Goal: Task Accomplishment & Management: Use online tool/utility

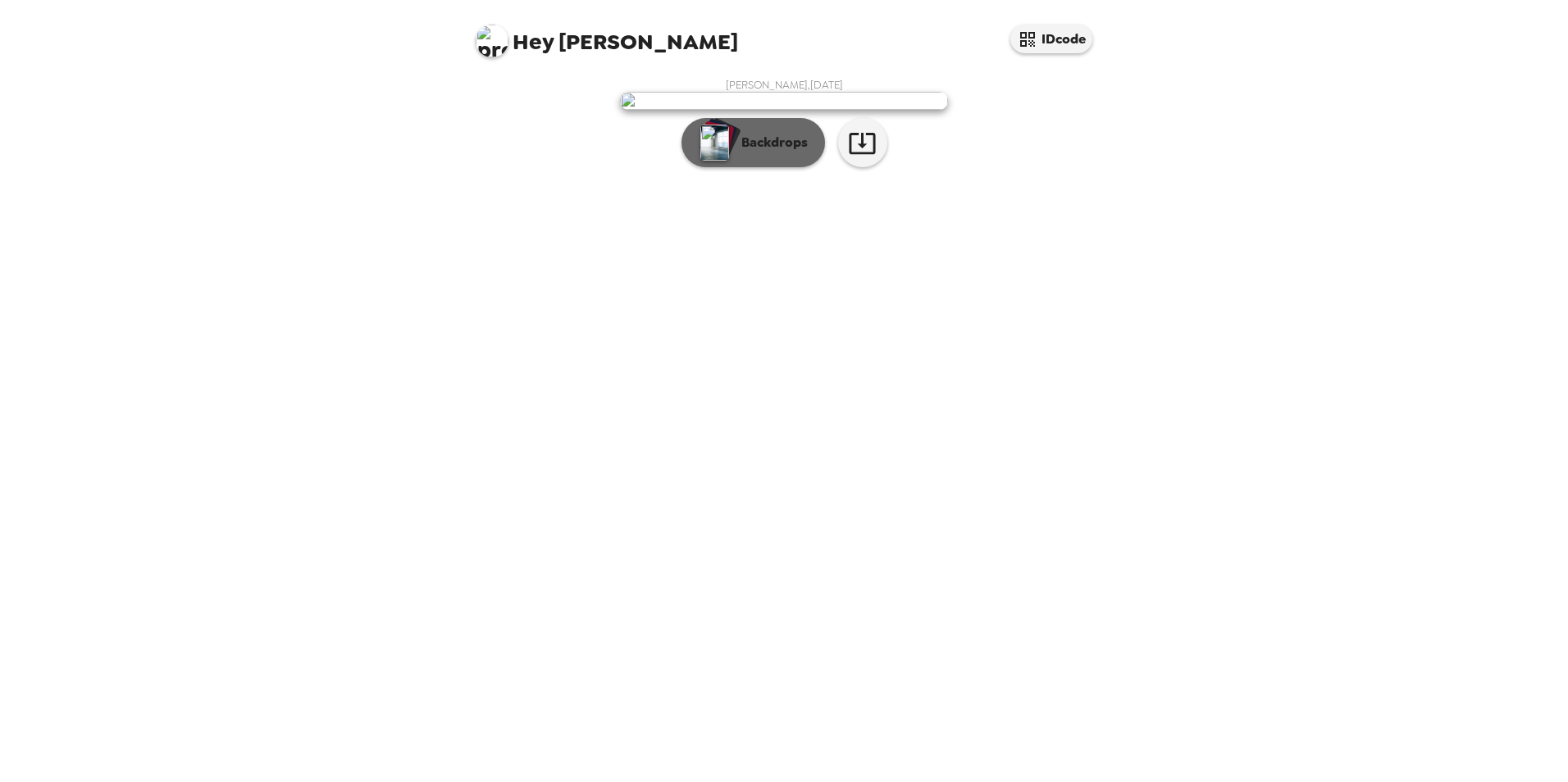
click at [763, 152] on p "Backdrops" at bounding box center [770, 142] width 75 height 20
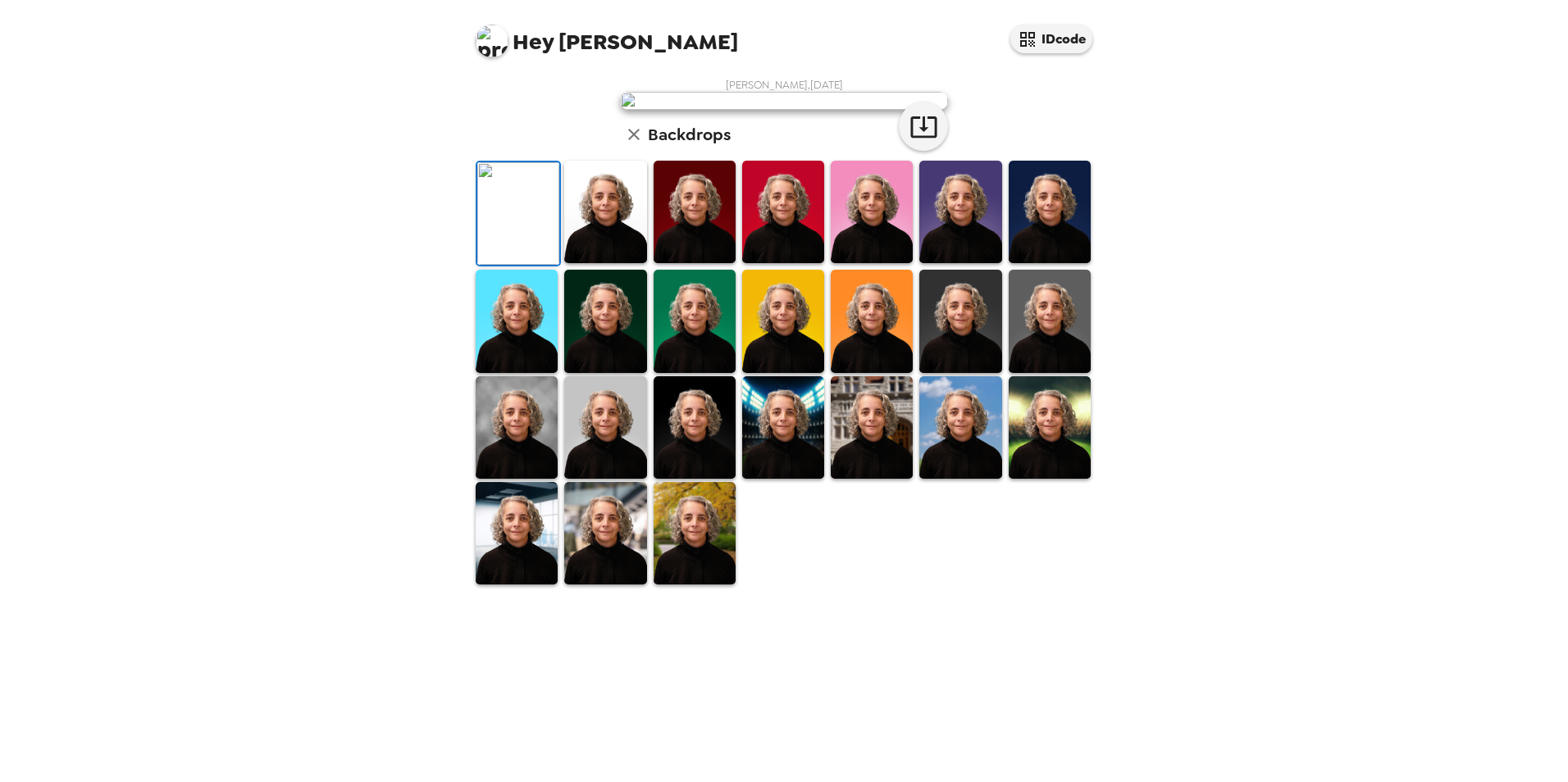
click at [939, 263] on img at bounding box center [960, 212] width 82 height 102
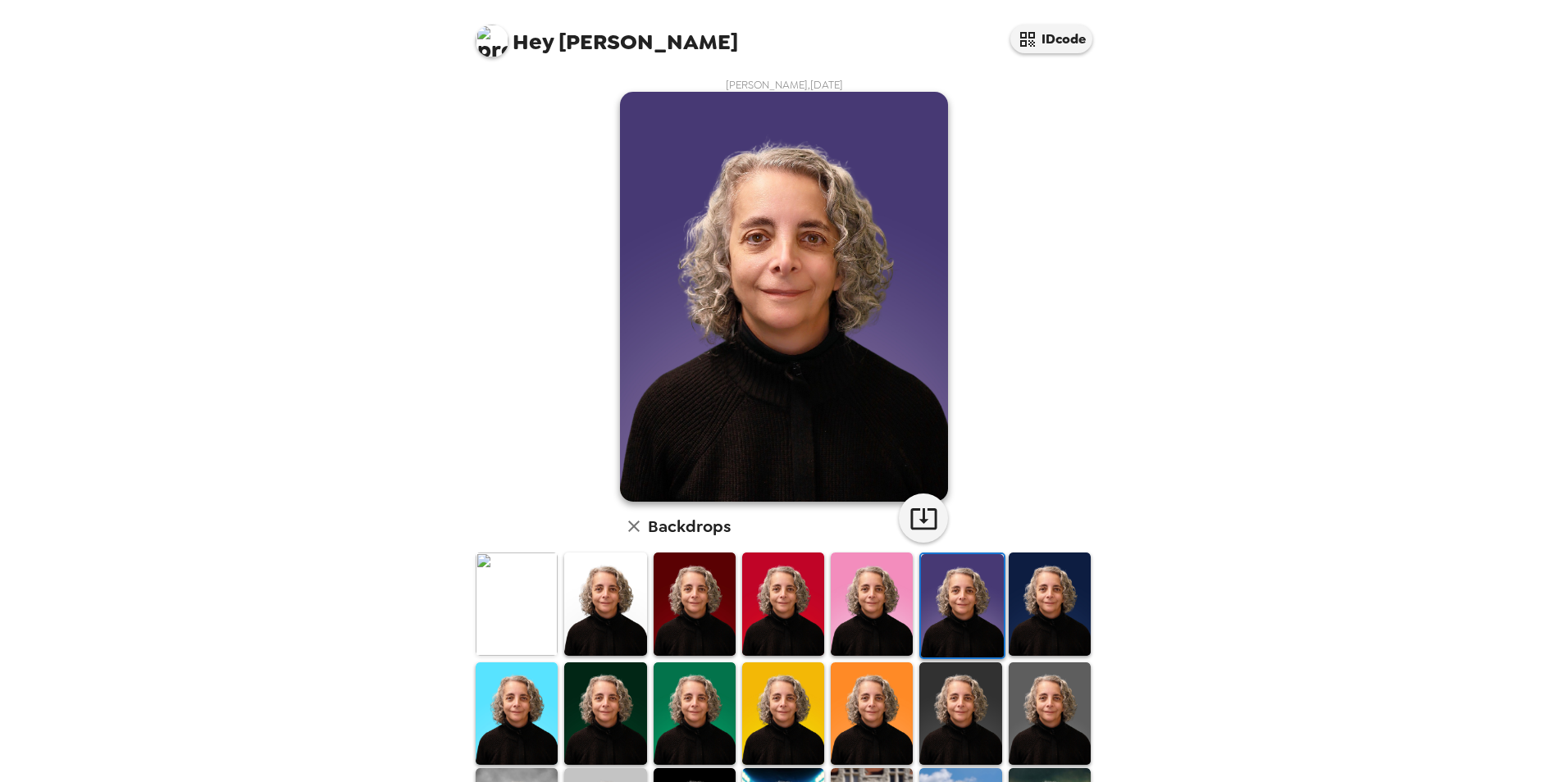
click at [1035, 617] on img at bounding box center [1049, 604] width 82 height 102
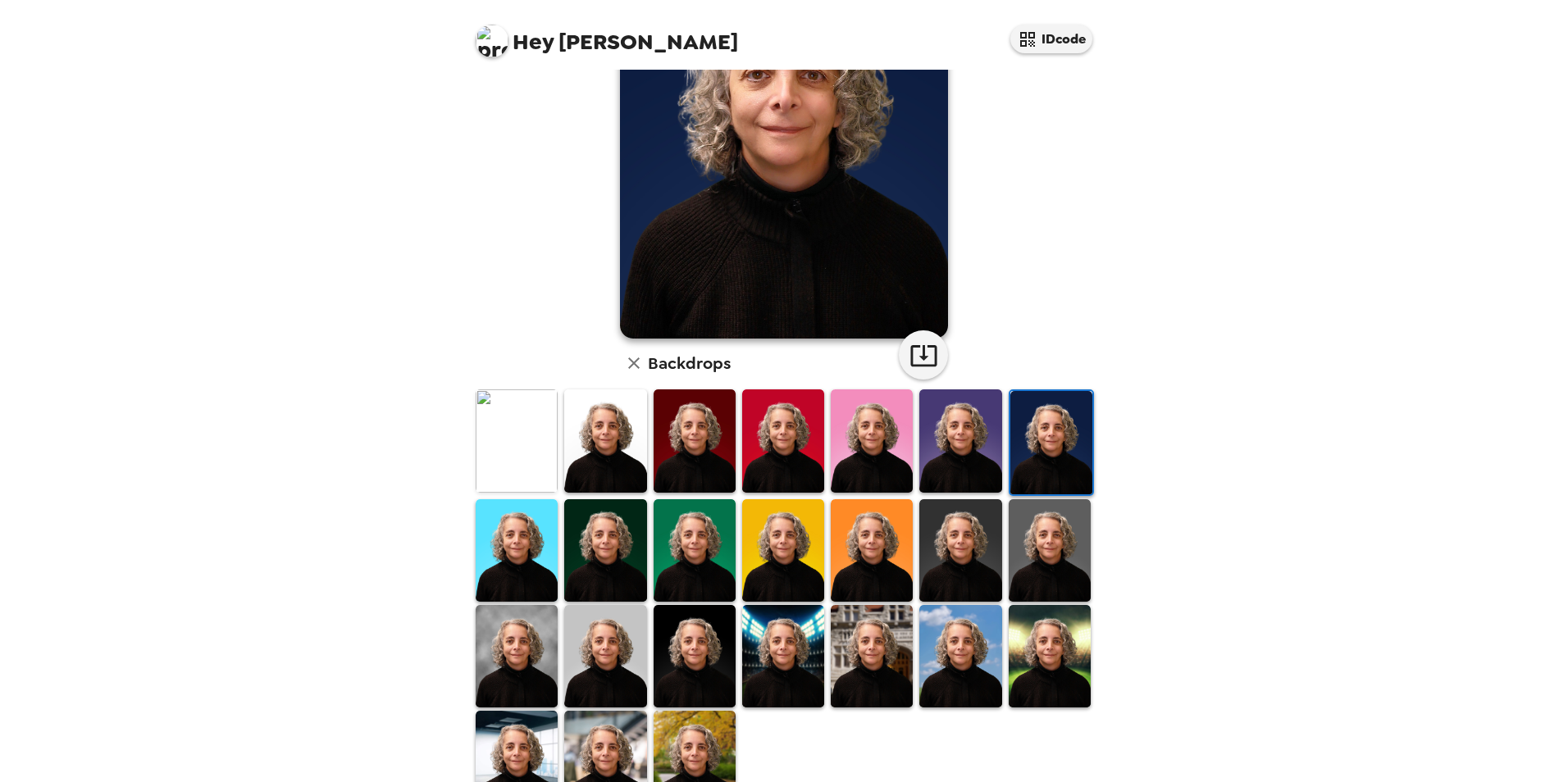
scroll to position [164, 0]
click at [883, 574] on img at bounding box center [871, 550] width 82 height 102
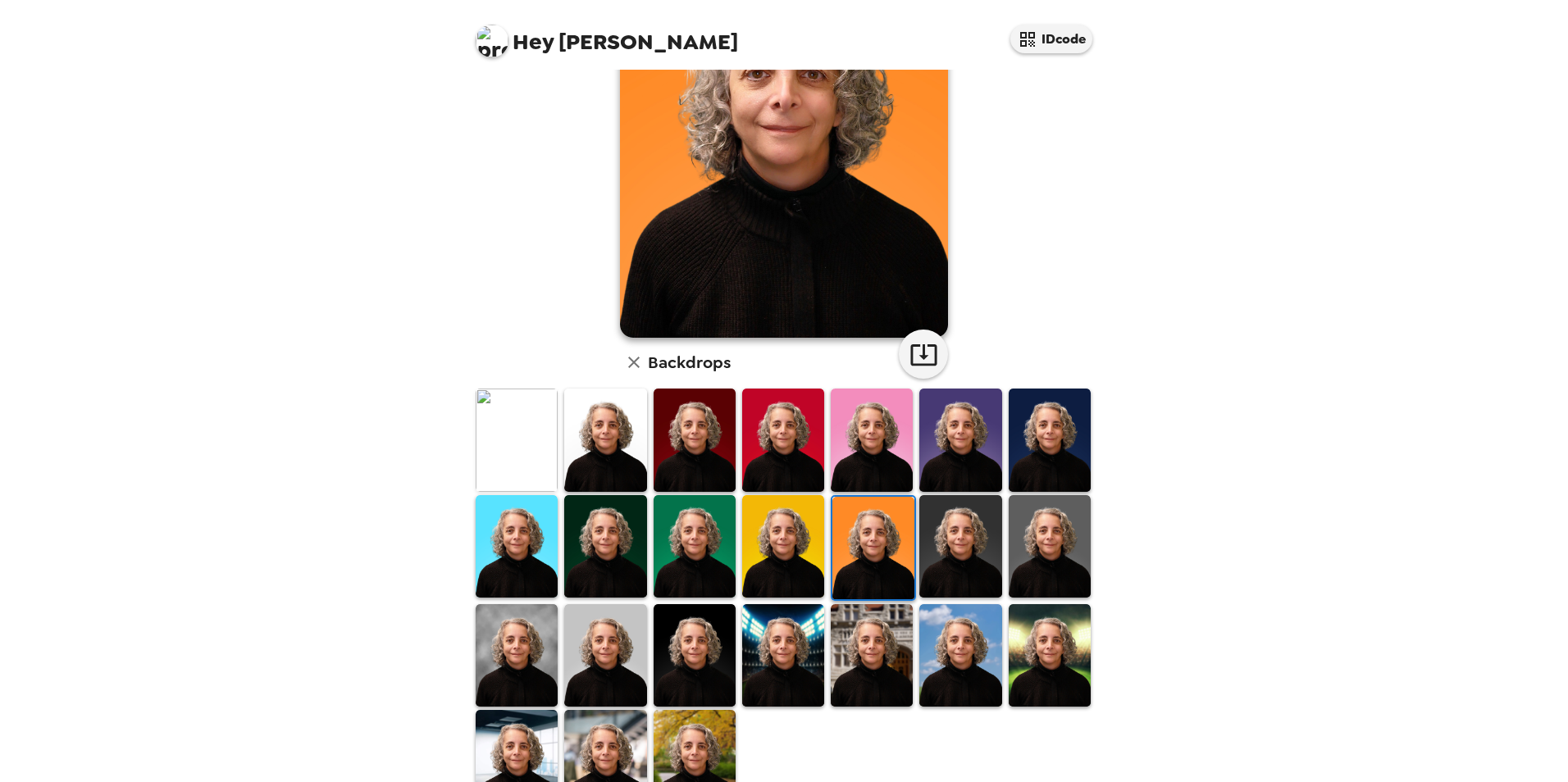
click at [782, 564] on img at bounding box center [783, 546] width 82 height 102
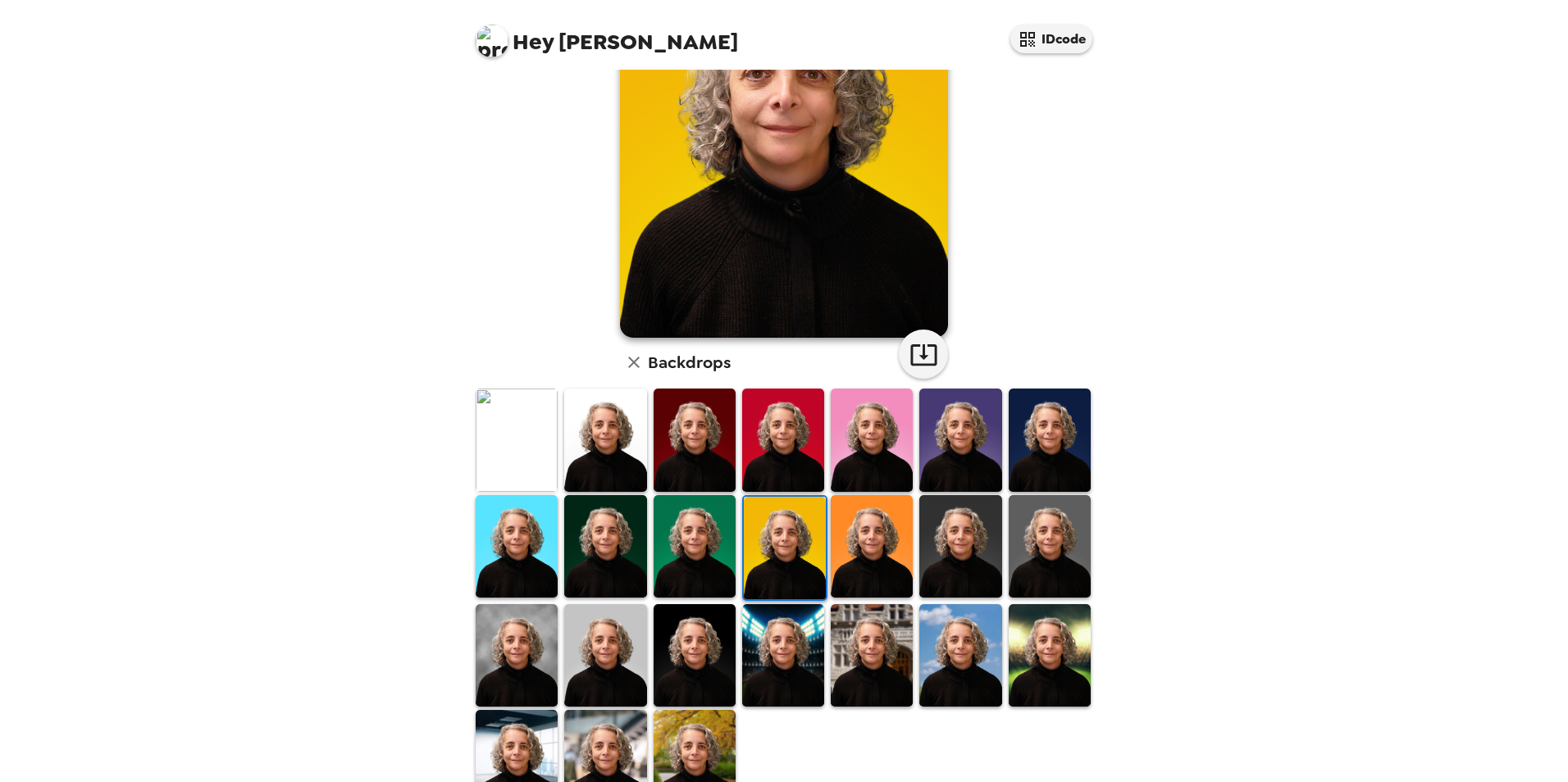
click at [712, 560] on img at bounding box center [694, 546] width 82 height 102
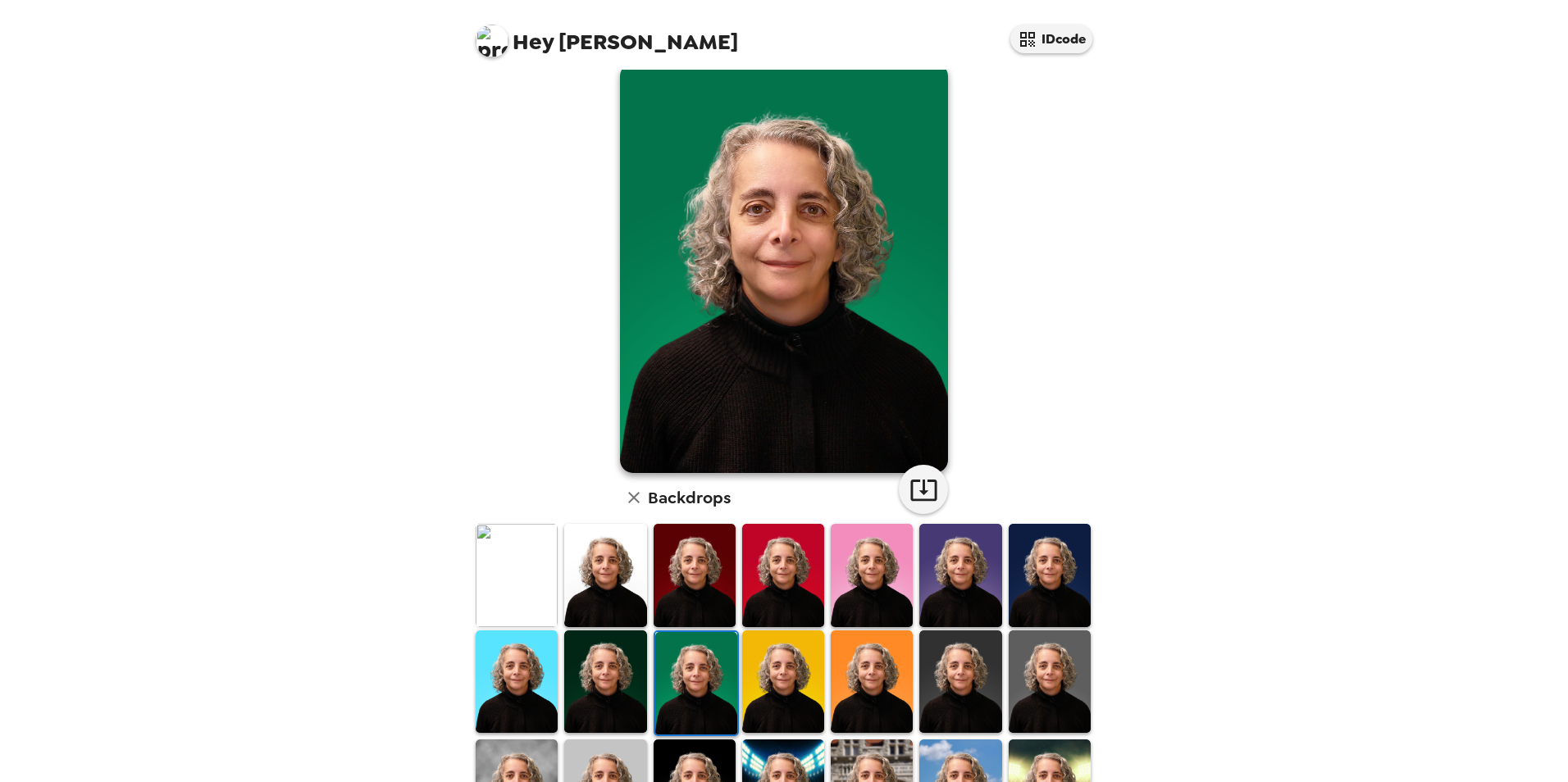
scroll to position [0, 0]
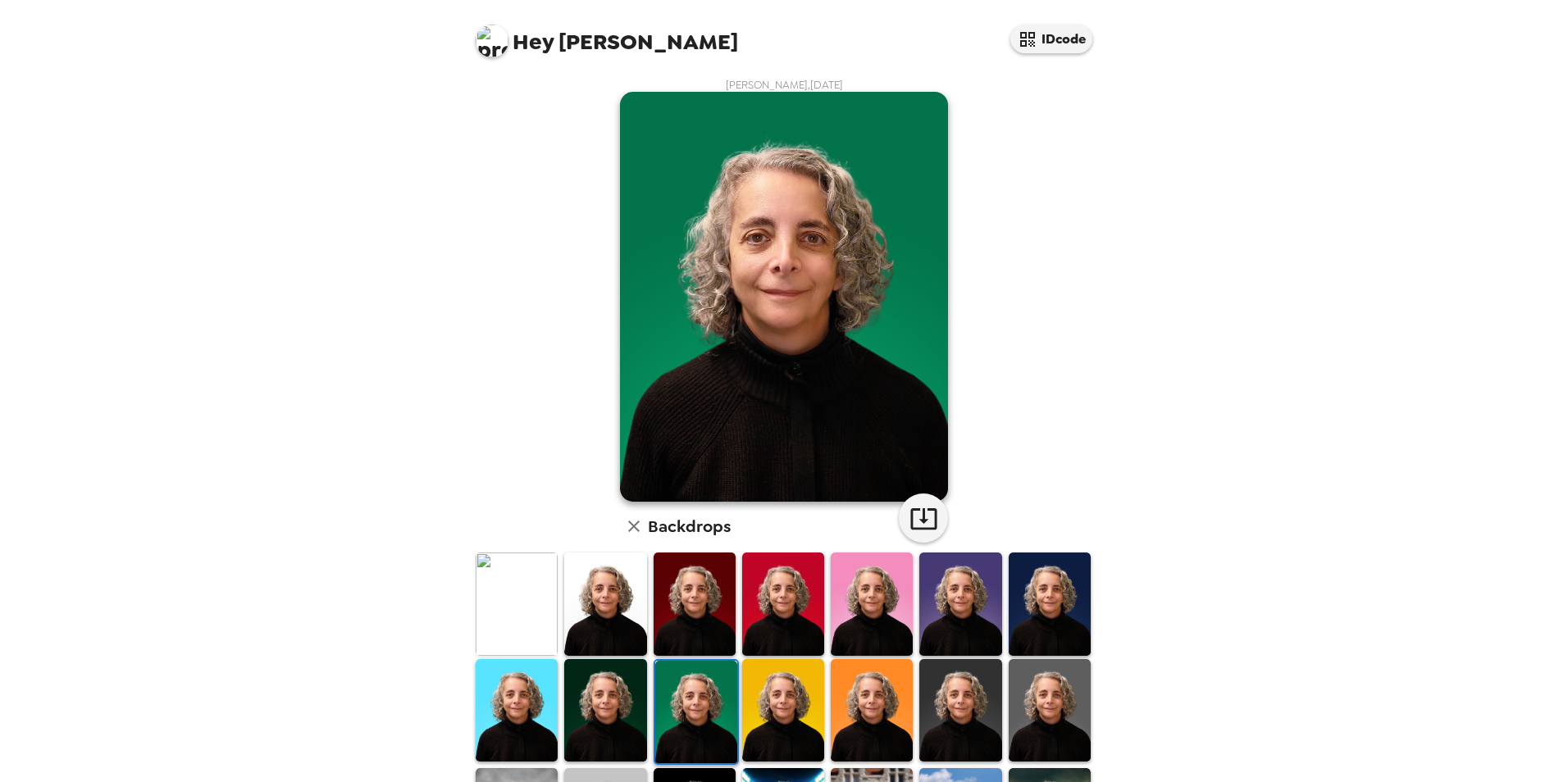
click at [489, 702] on img at bounding box center [516, 710] width 82 height 102
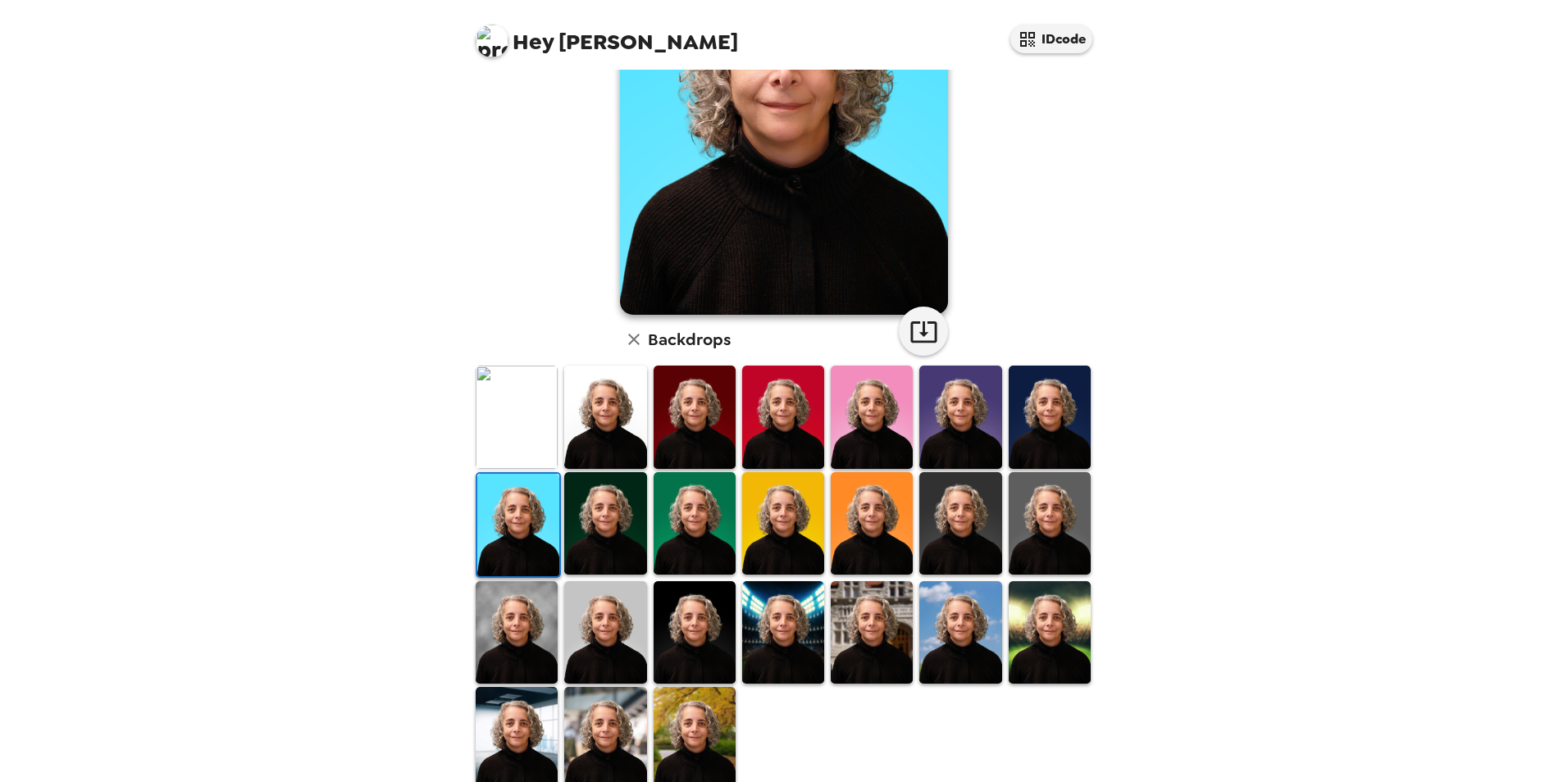
scroll to position [212, 0]
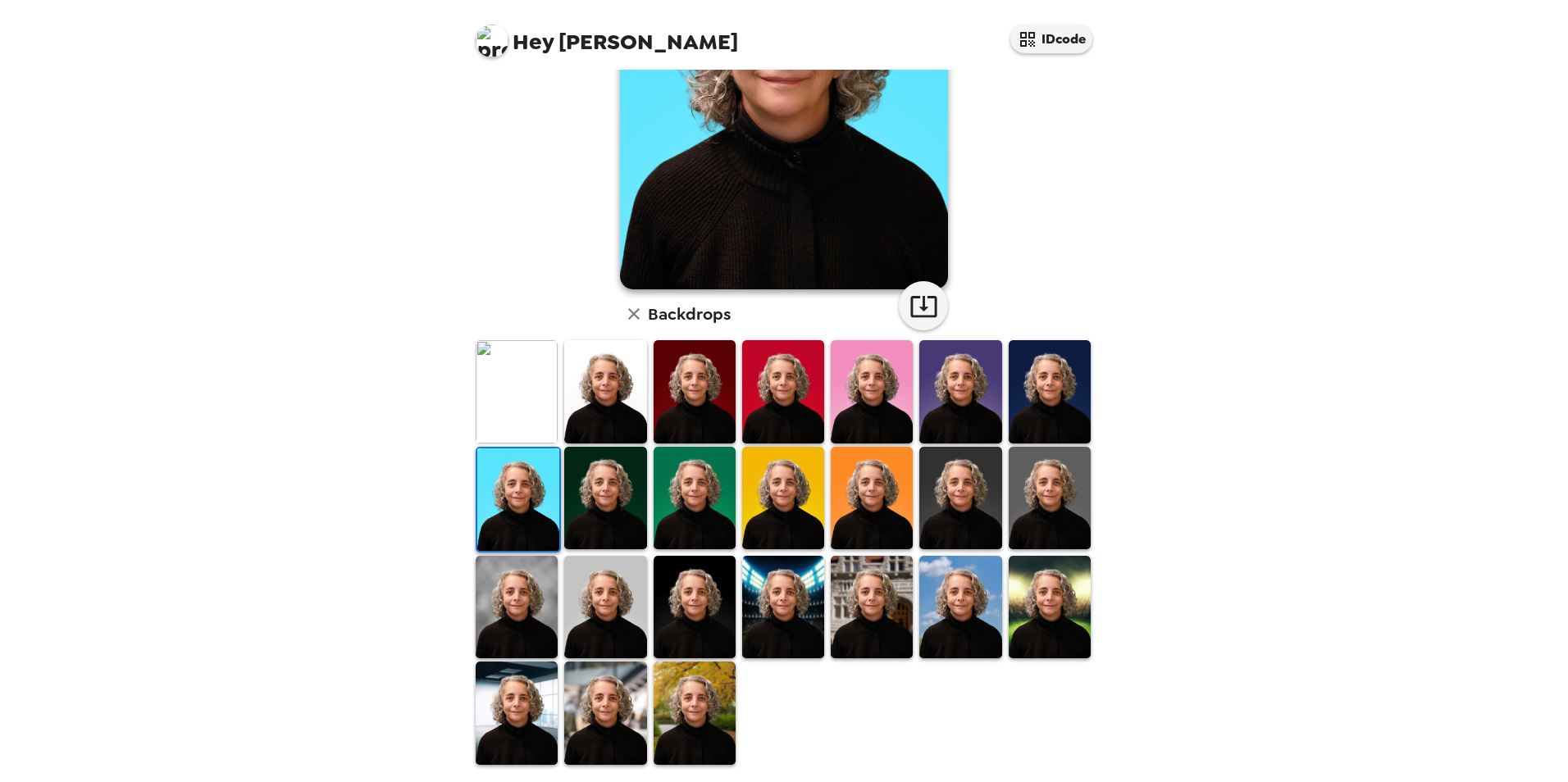
click at [543, 627] on img at bounding box center [516, 607] width 82 height 102
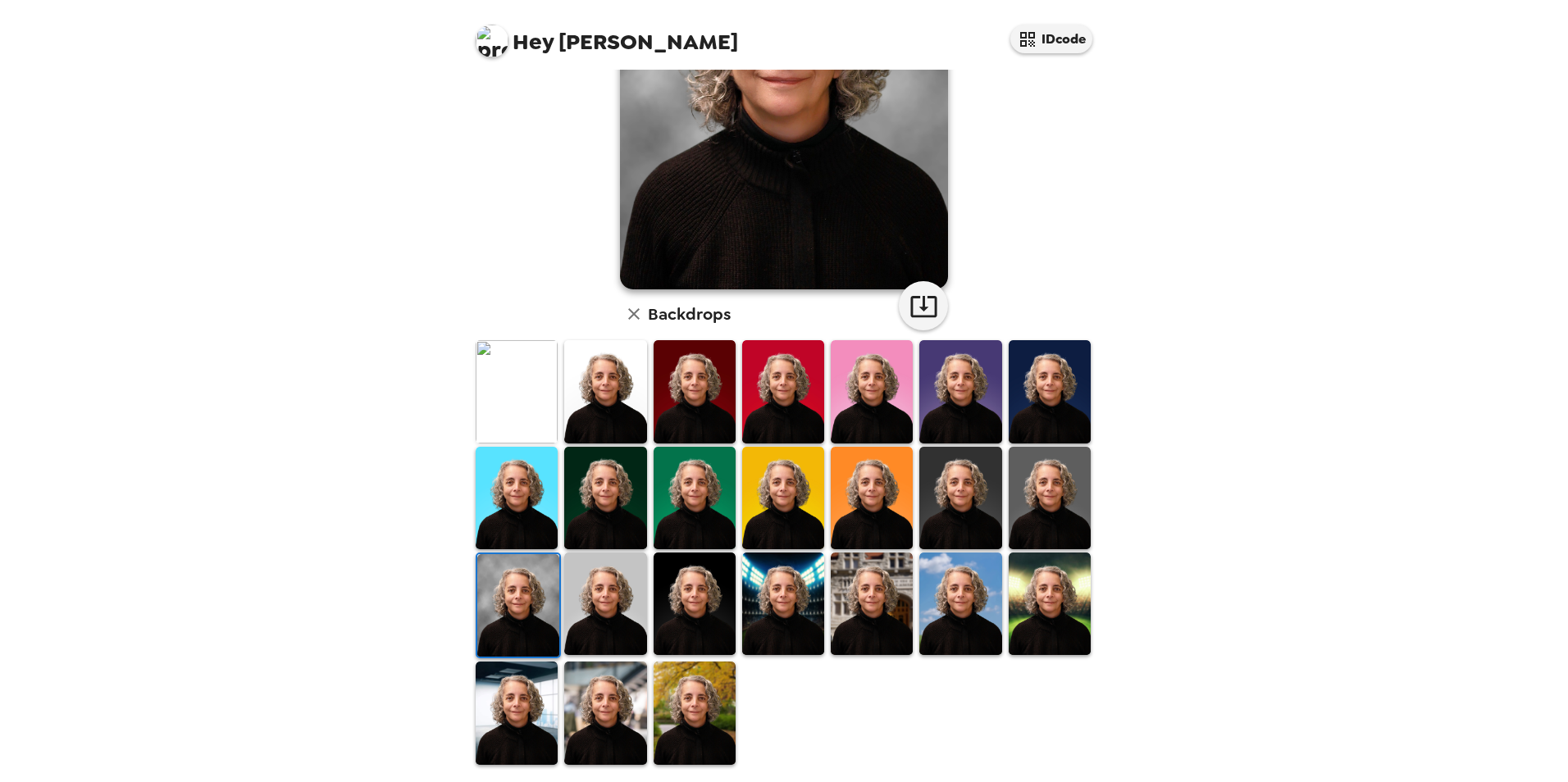
scroll to position [48, 0]
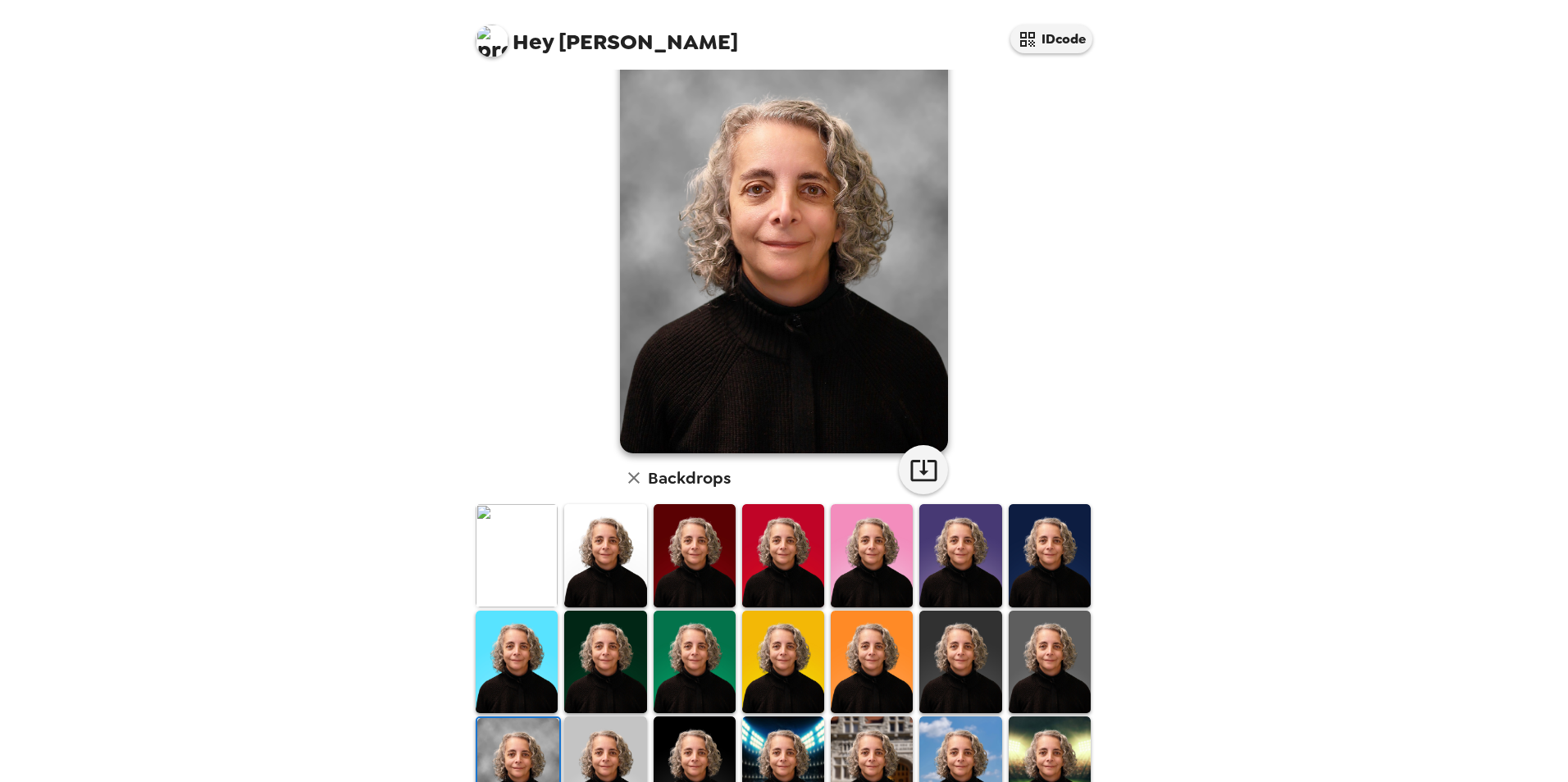
click at [584, 735] on img at bounding box center [604, 768] width 82 height 102
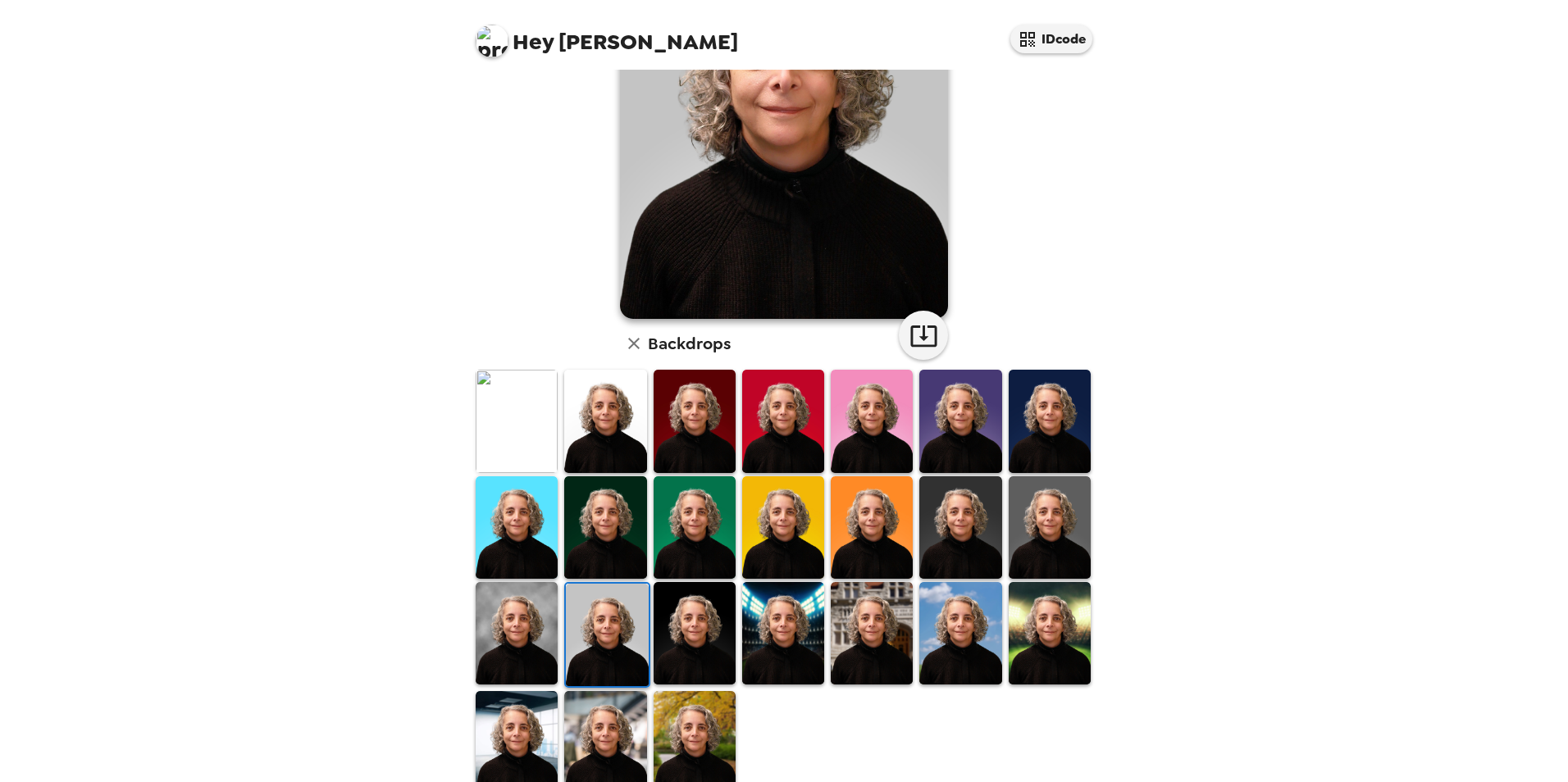
scroll to position [212, 0]
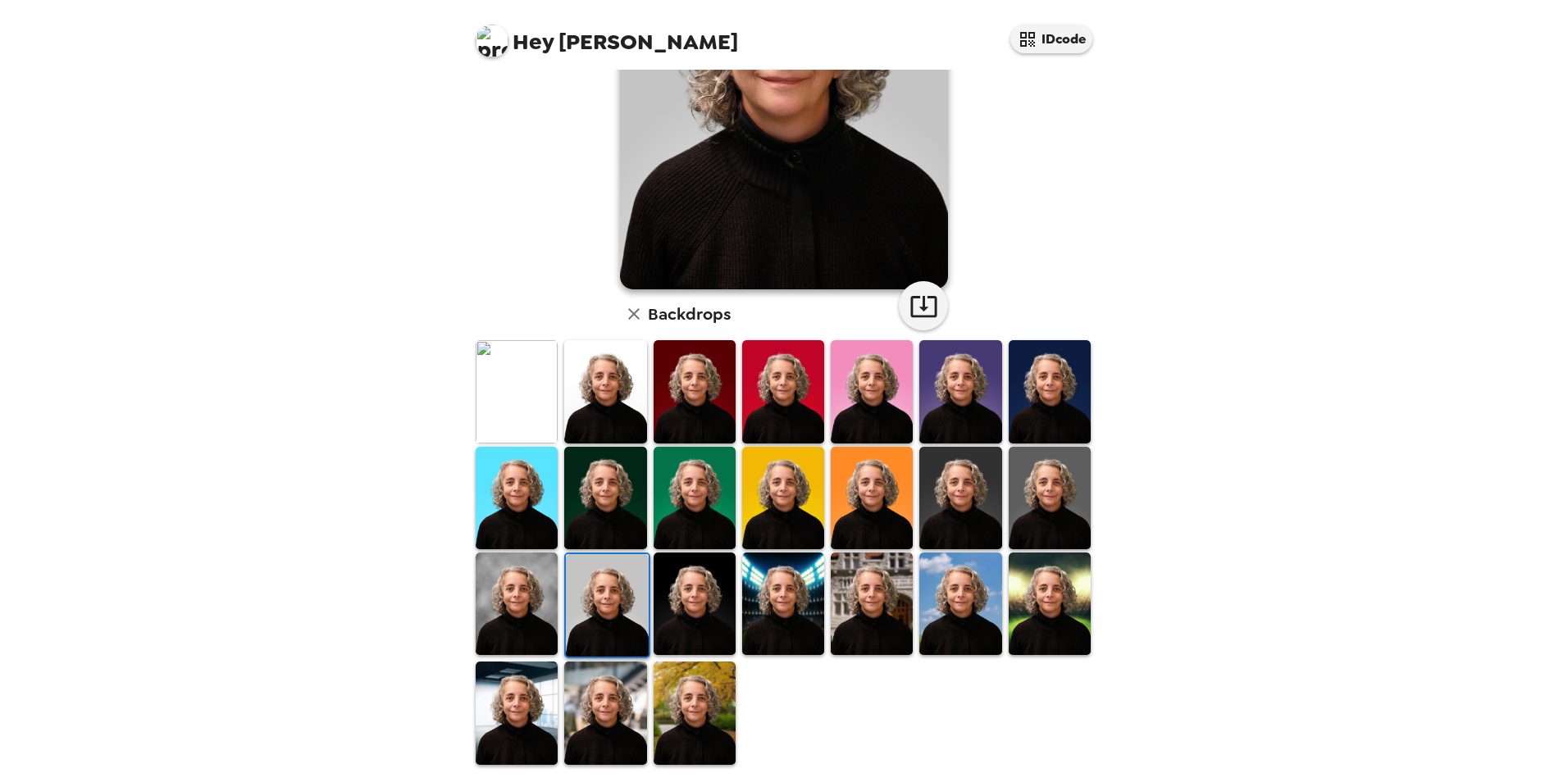
click at [767, 629] on img at bounding box center [783, 604] width 82 height 102
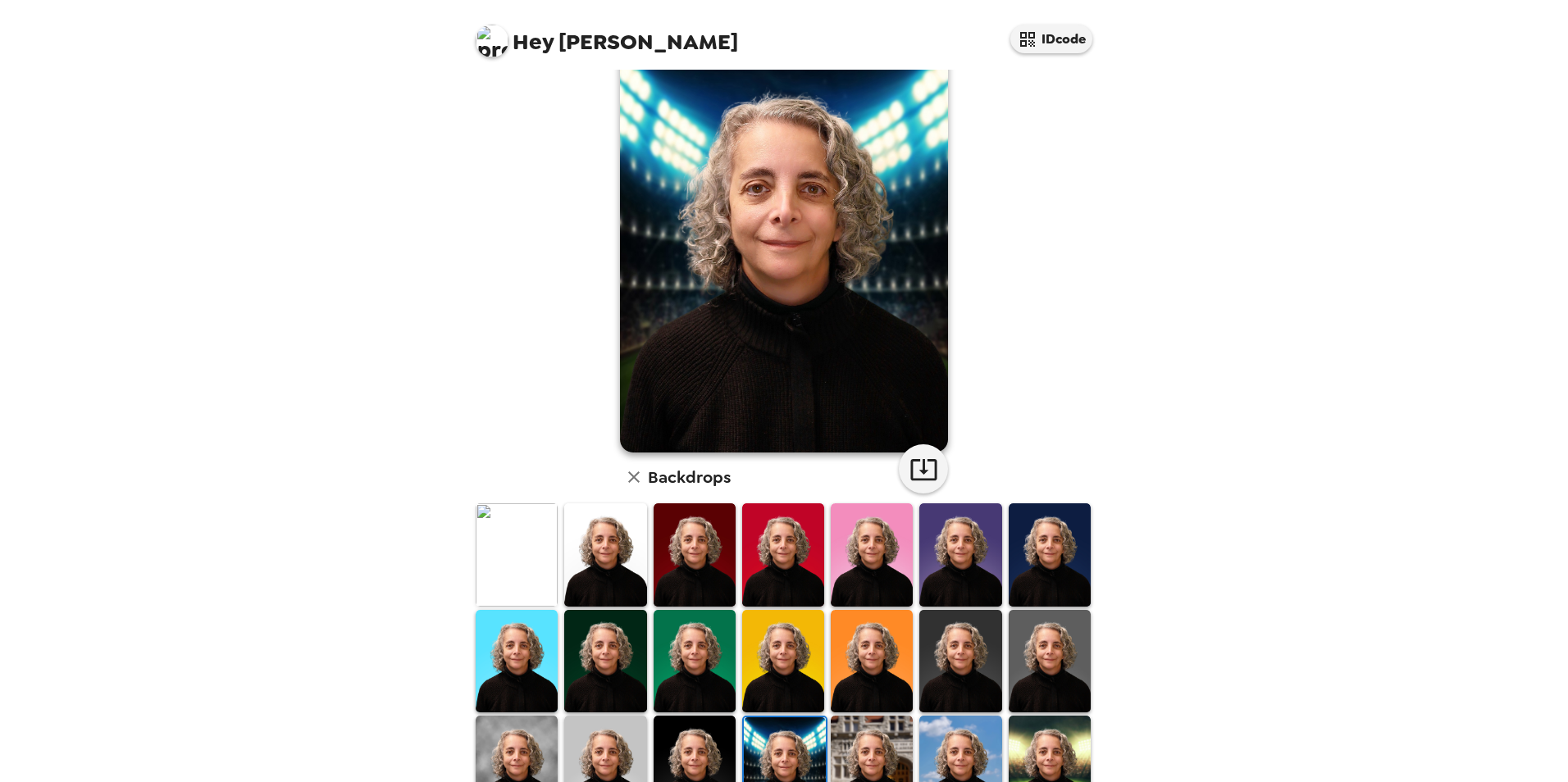
scroll to position [48, 0]
click at [851, 739] on img at bounding box center [871, 768] width 82 height 102
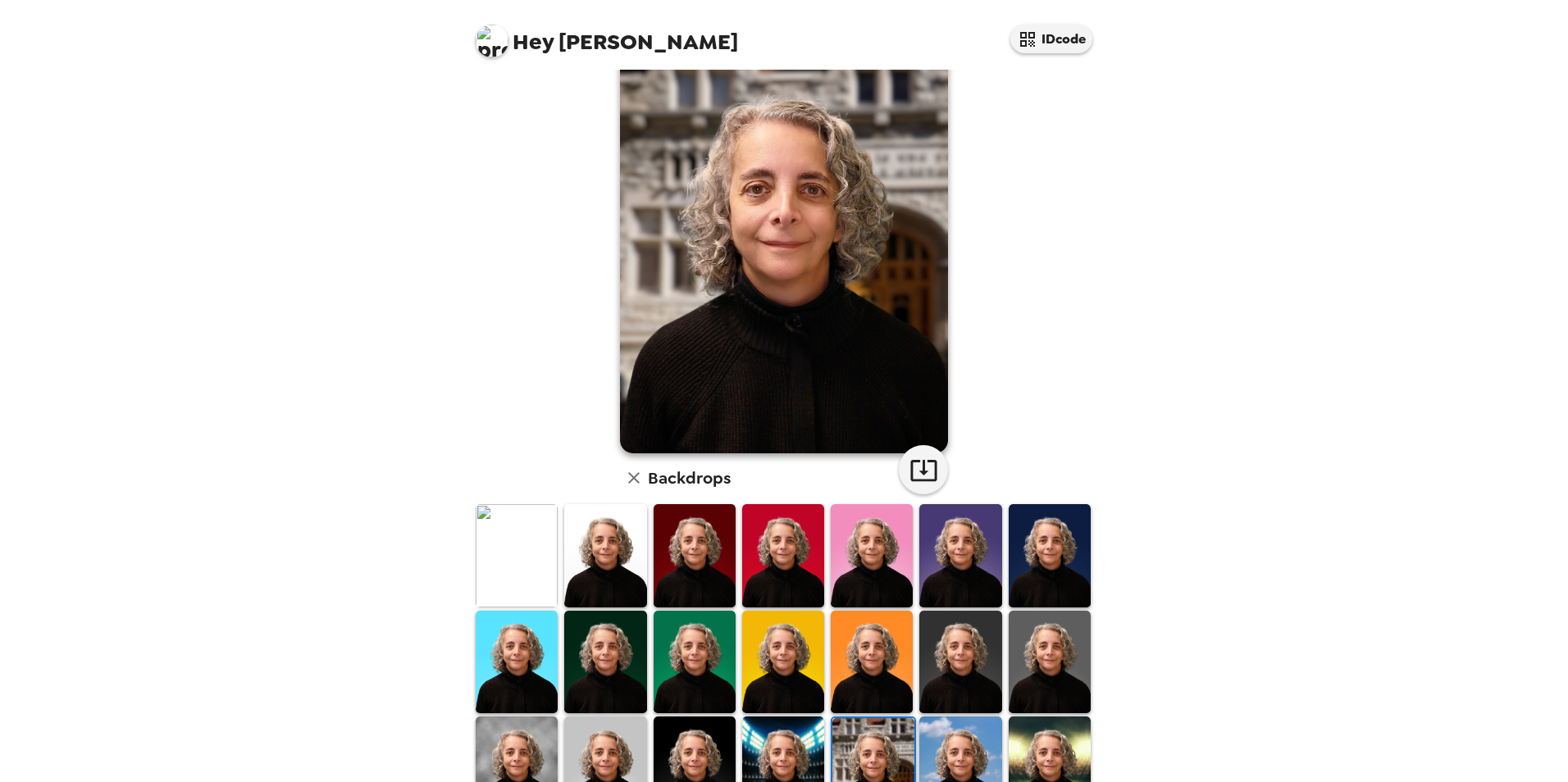
click at [952, 754] on img at bounding box center [960, 768] width 82 height 102
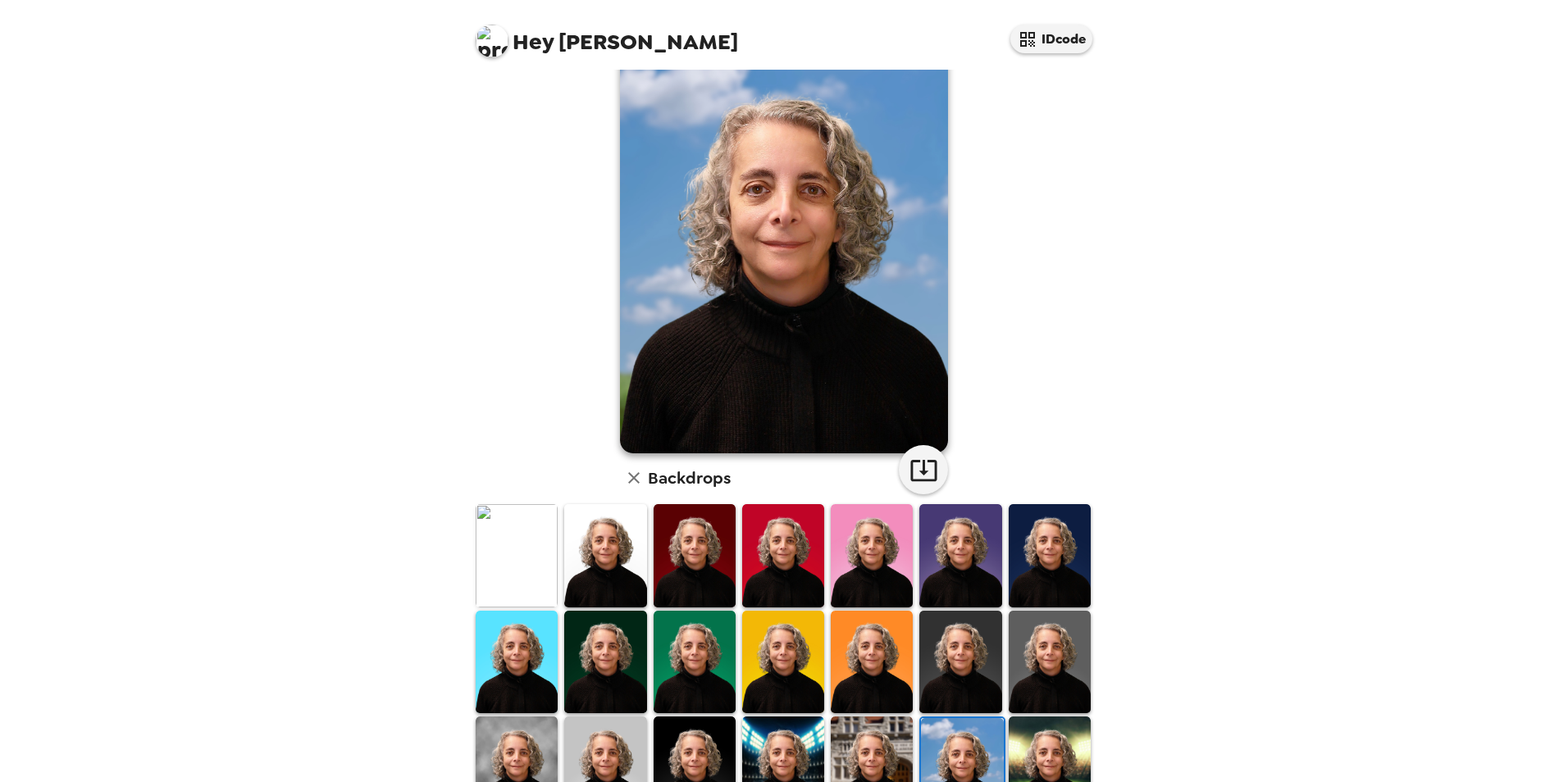
click at [1033, 754] on img at bounding box center [1049, 768] width 82 height 102
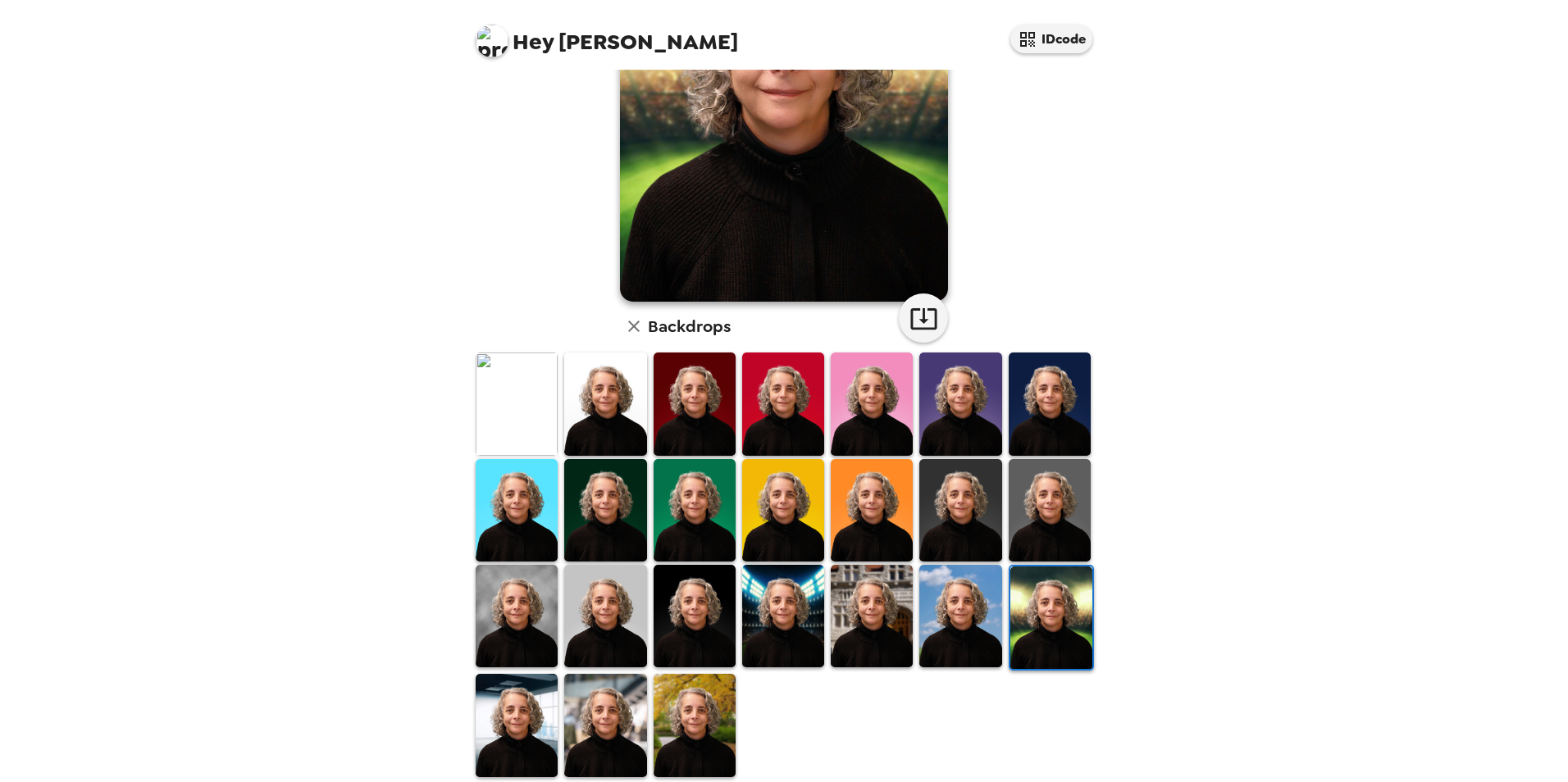
scroll to position [212, 0]
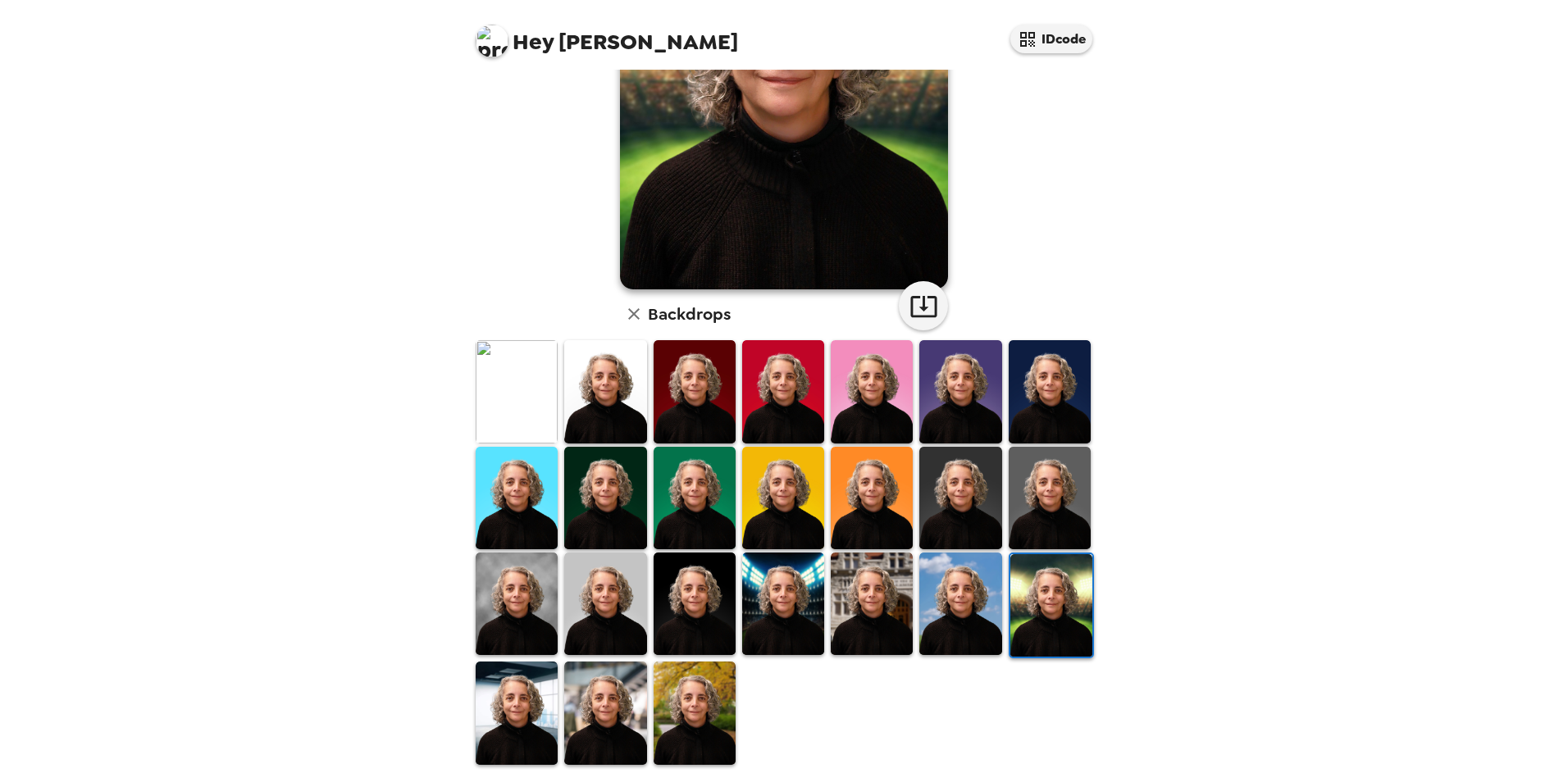
click at [707, 724] on img at bounding box center [694, 713] width 82 height 102
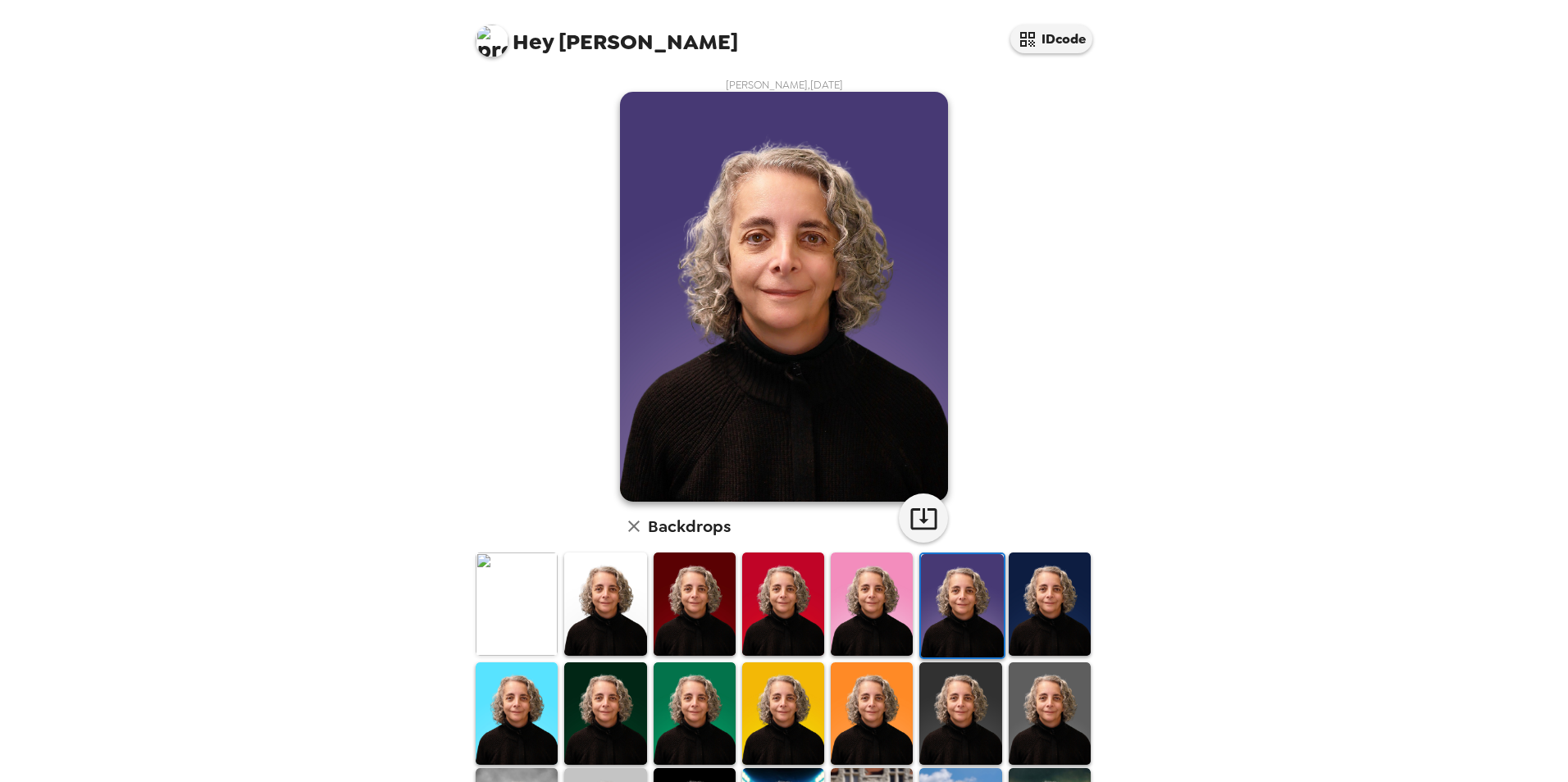
click at [286, 73] on div "Hey [PERSON_NAME] IDcode [PERSON_NAME] , [DATE] Backdrops" at bounding box center [784, 391] width 1568 height 782
click at [764, 590] on img at bounding box center [783, 604] width 82 height 102
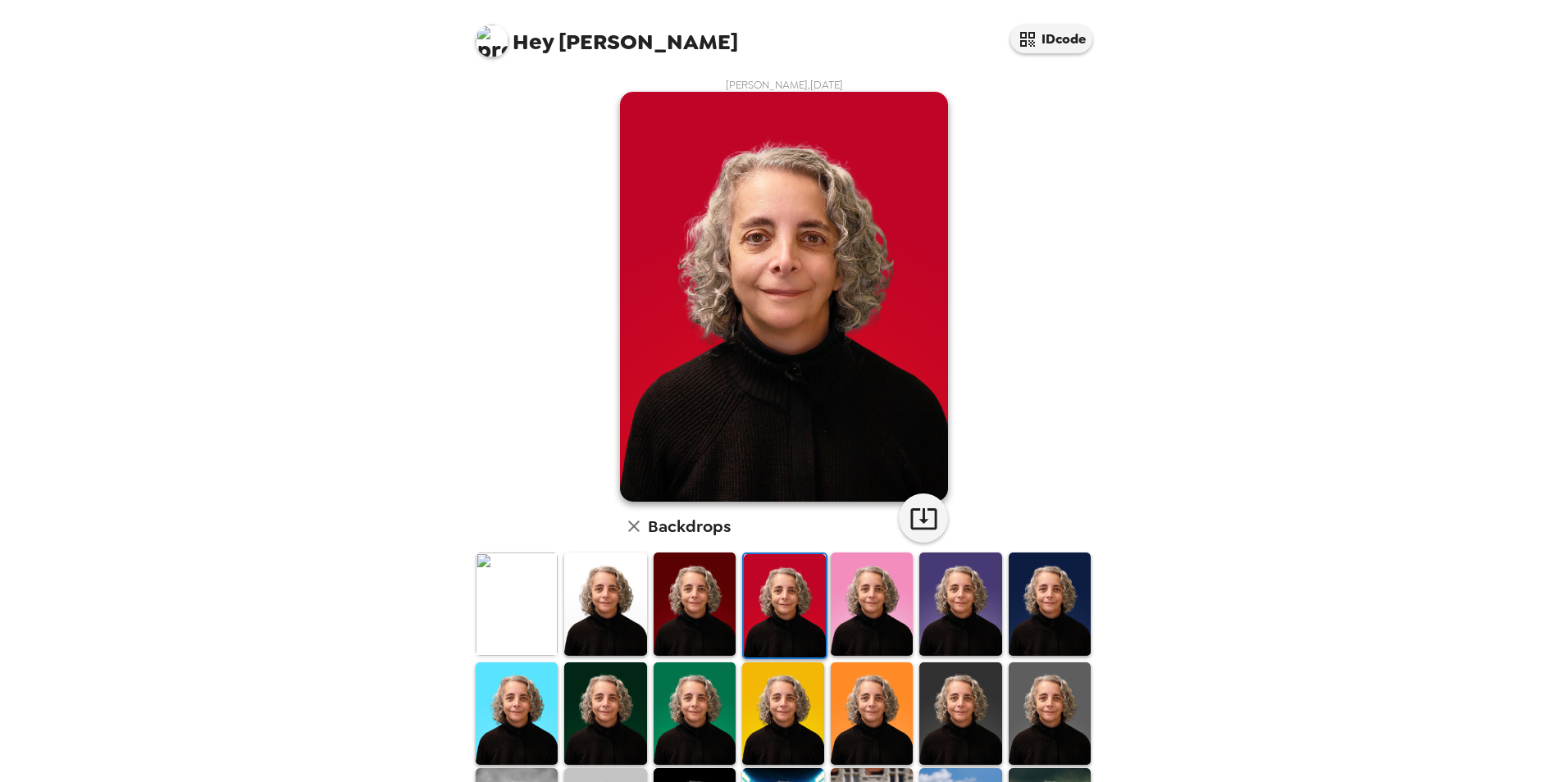
click at [774, 683] on img at bounding box center [783, 714] width 82 height 102
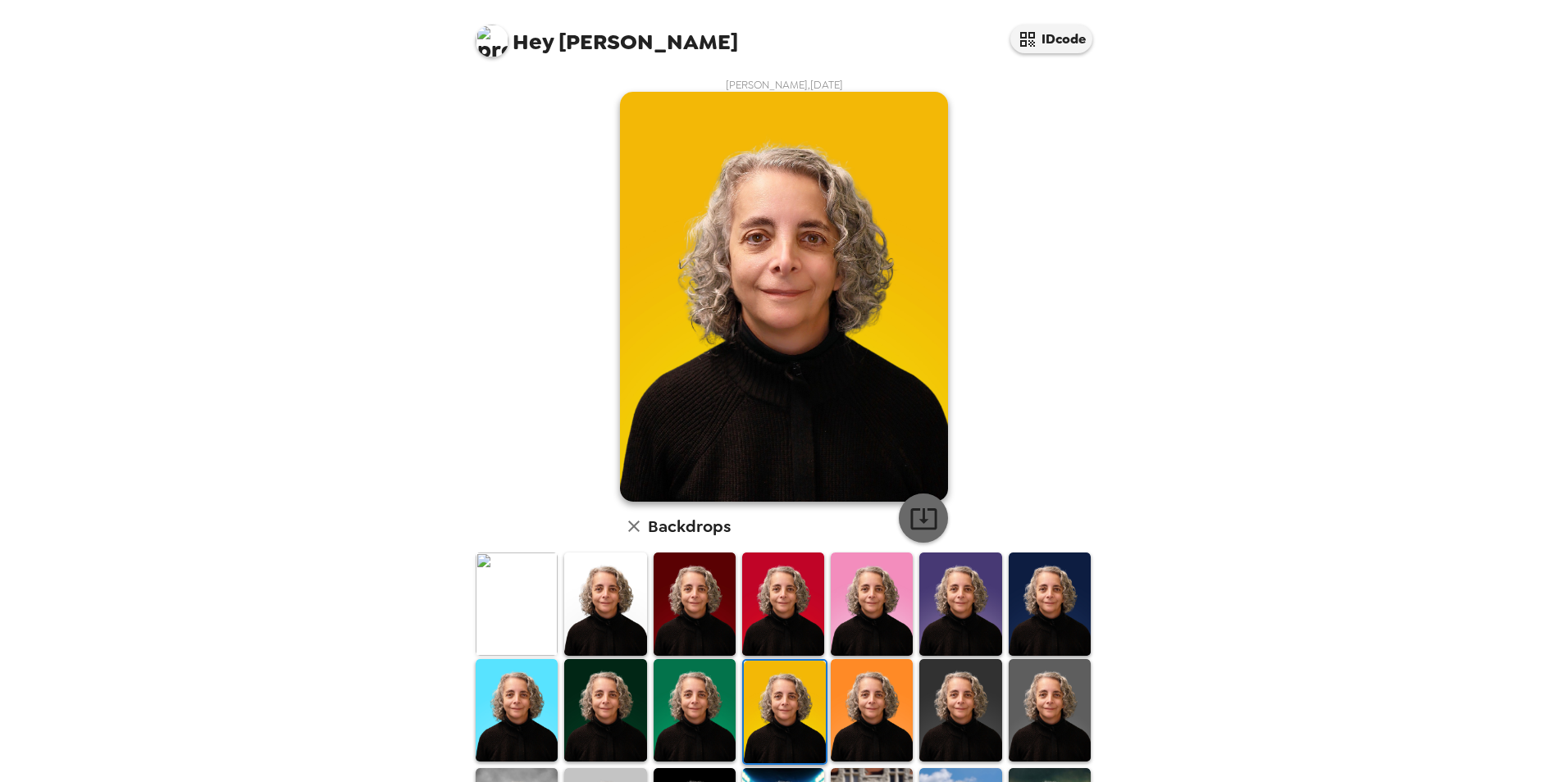
click at [922, 519] on icon "button" at bounding box center [924, 518] width 28 height 28
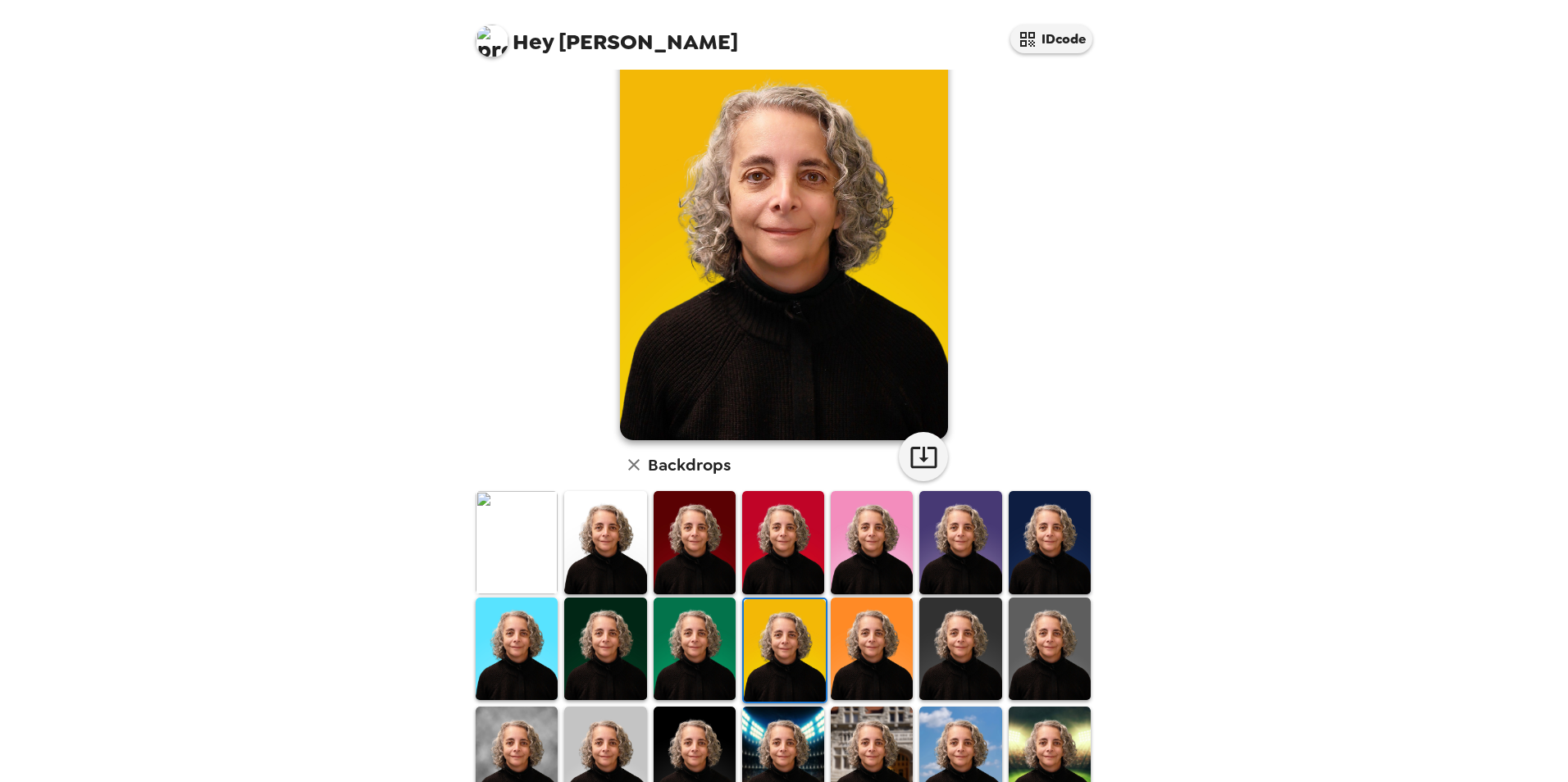
scroll to position [212, 0]
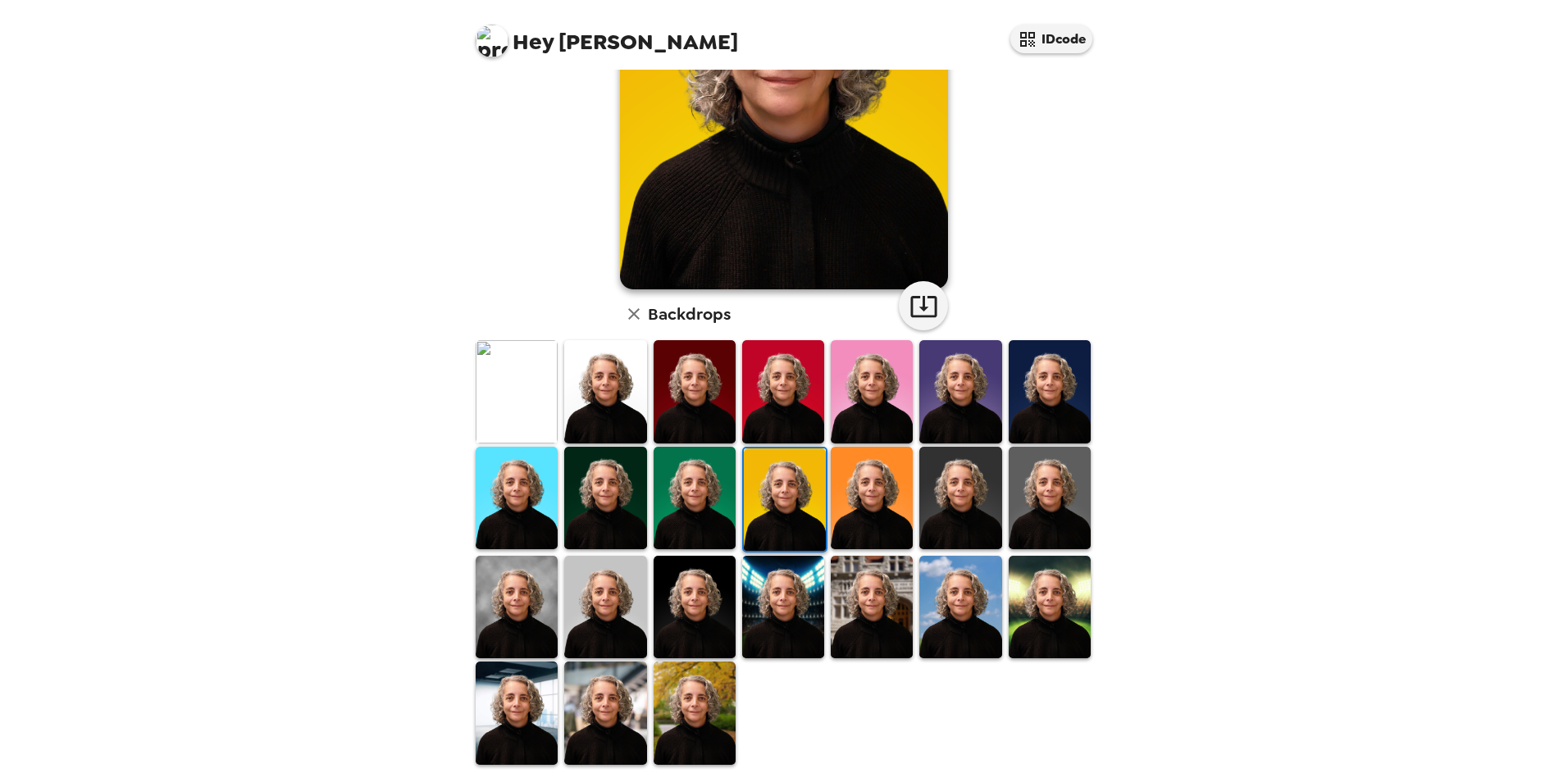
click at [614, 623] on img at bounding box center [604, 607] width 82 height 102
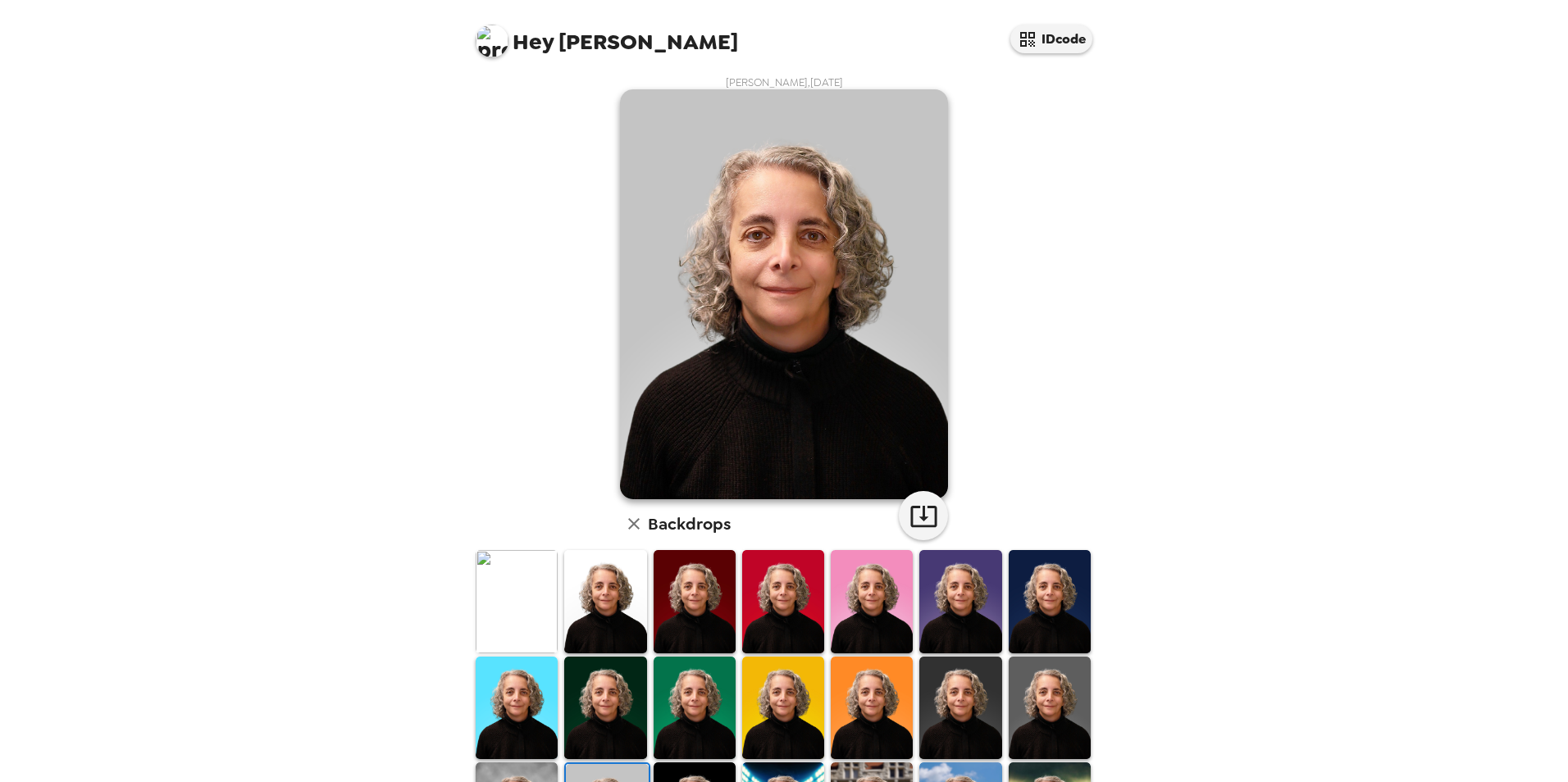
scroll to position [0, 0]
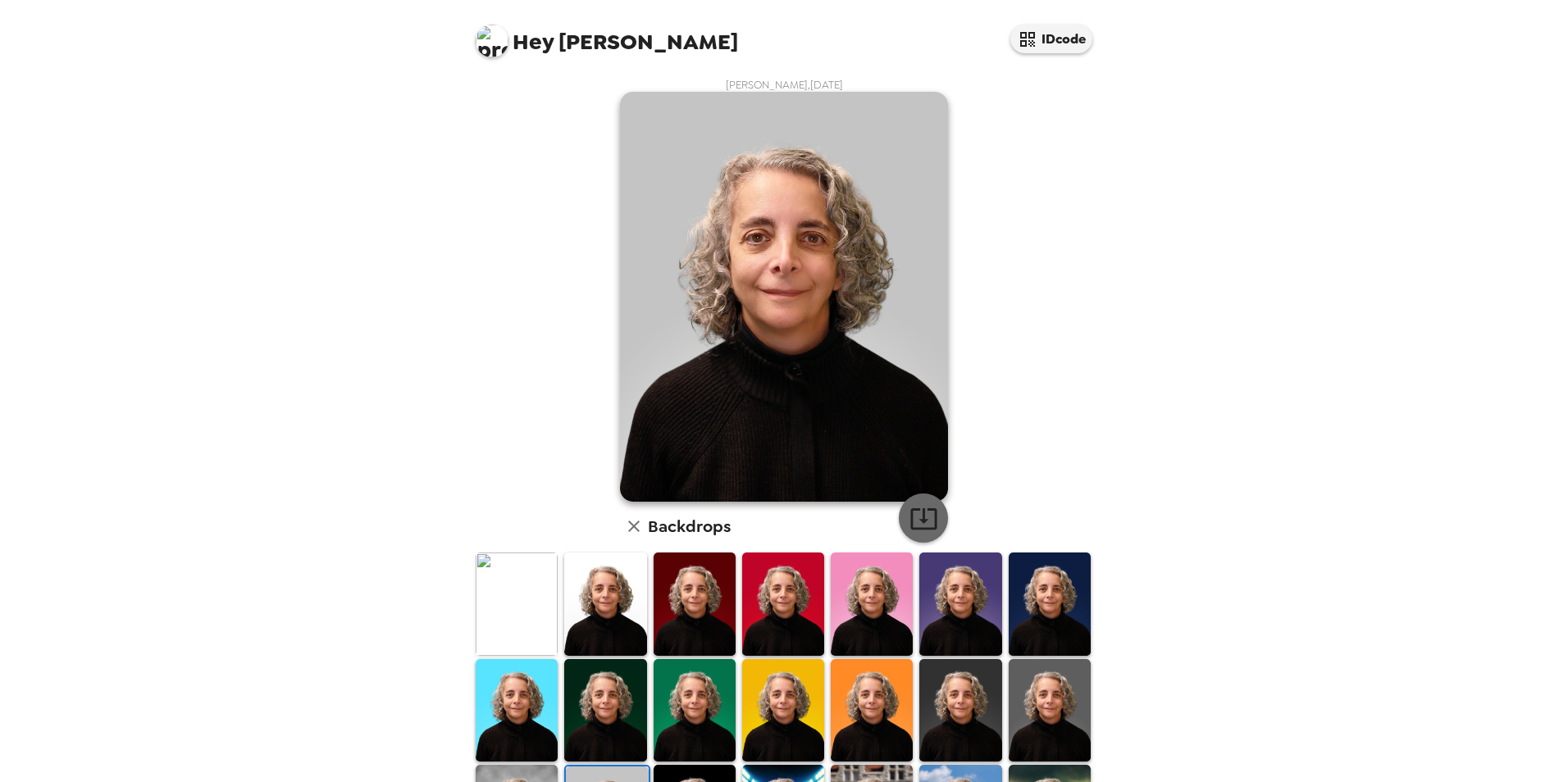
click at [915, 524] on icon "button" at bounding box center [924, 518] width 28 height 28
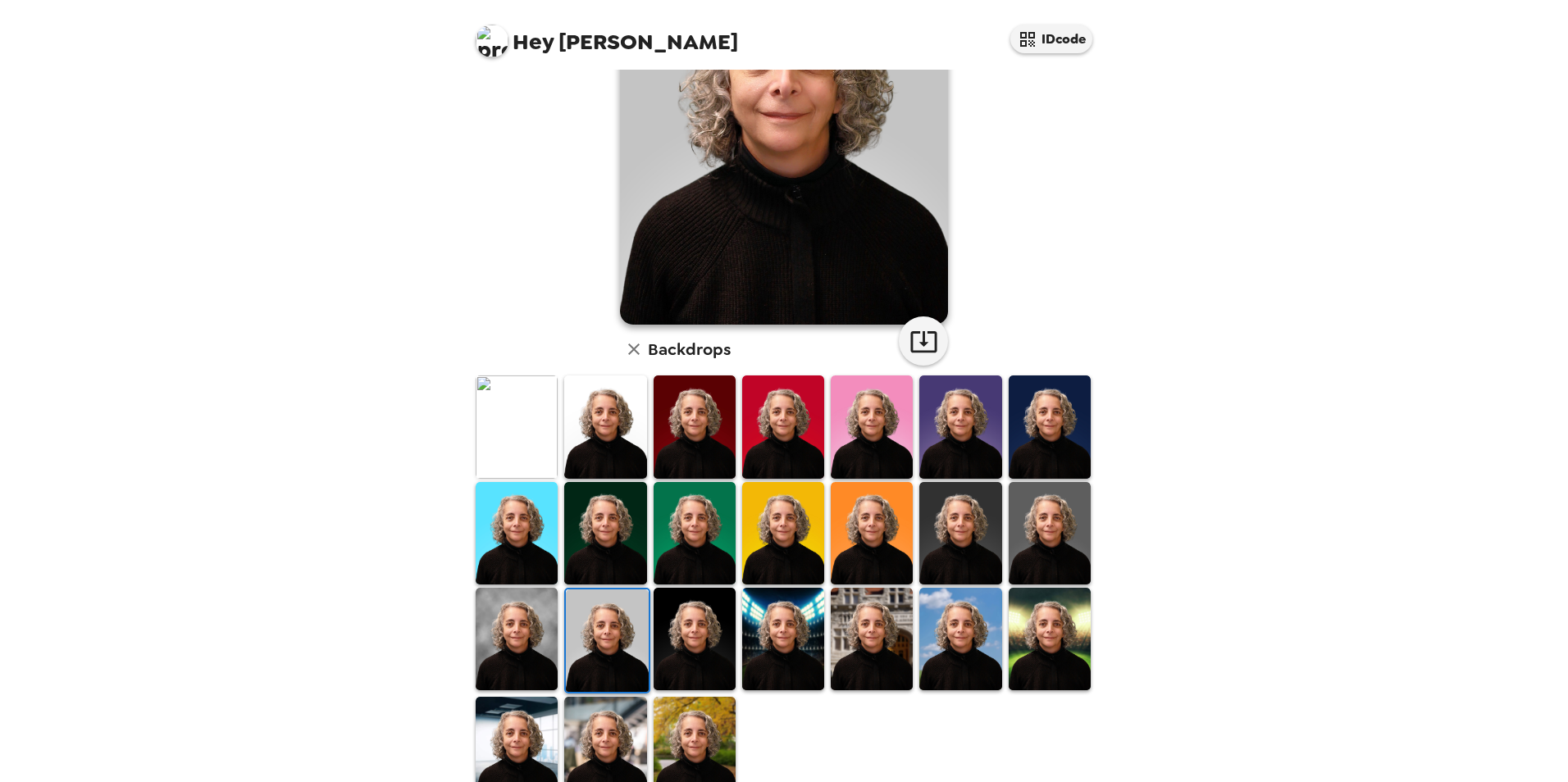
scroll to position [212, 0]
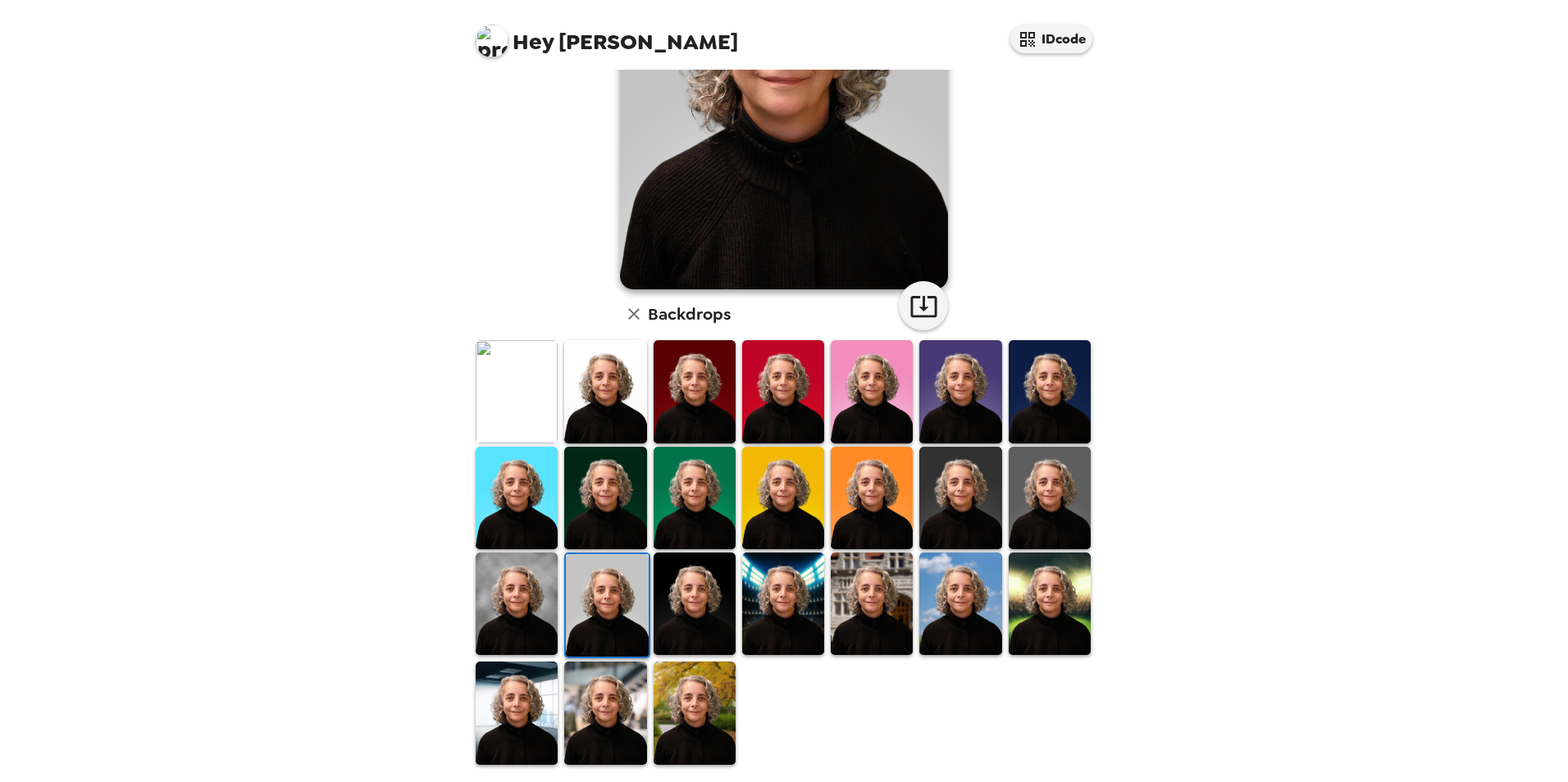
click at [791, 613] on img at bounding box center [783, 604] width 82 height 102
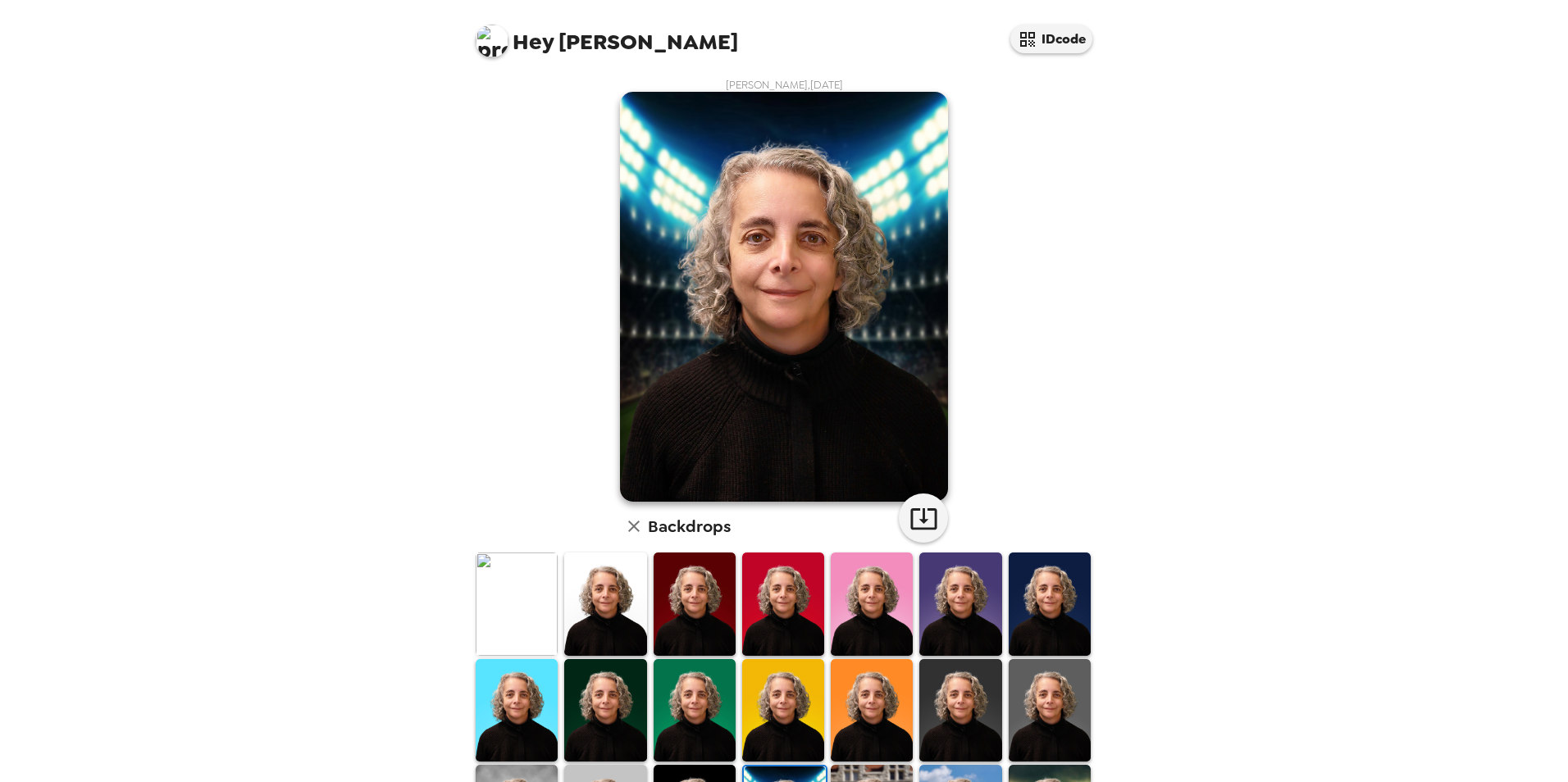
scroll to position [164, 0]
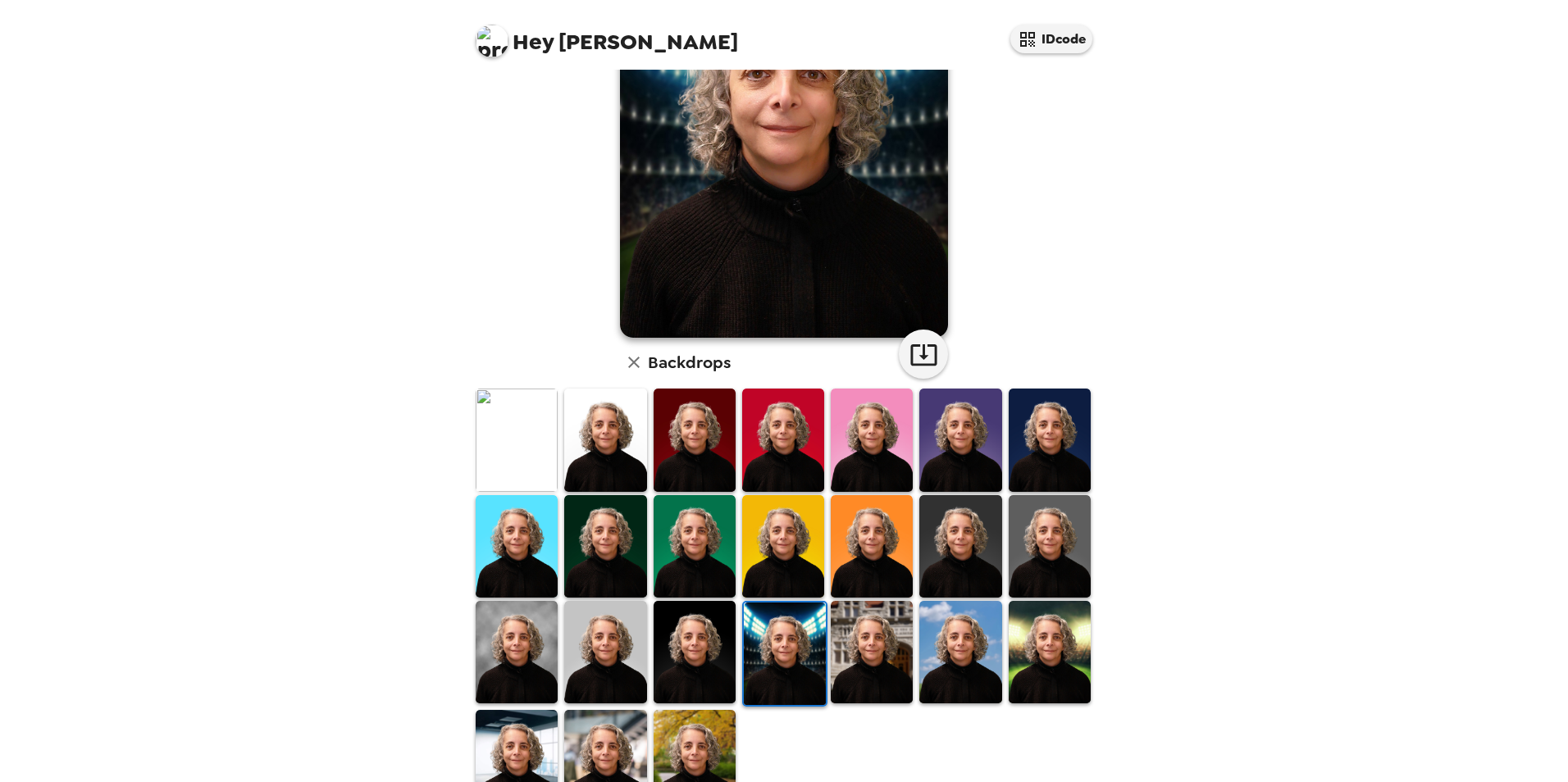
click at [926, 676] on img at bounding box center [960, 652] width 82 height 102
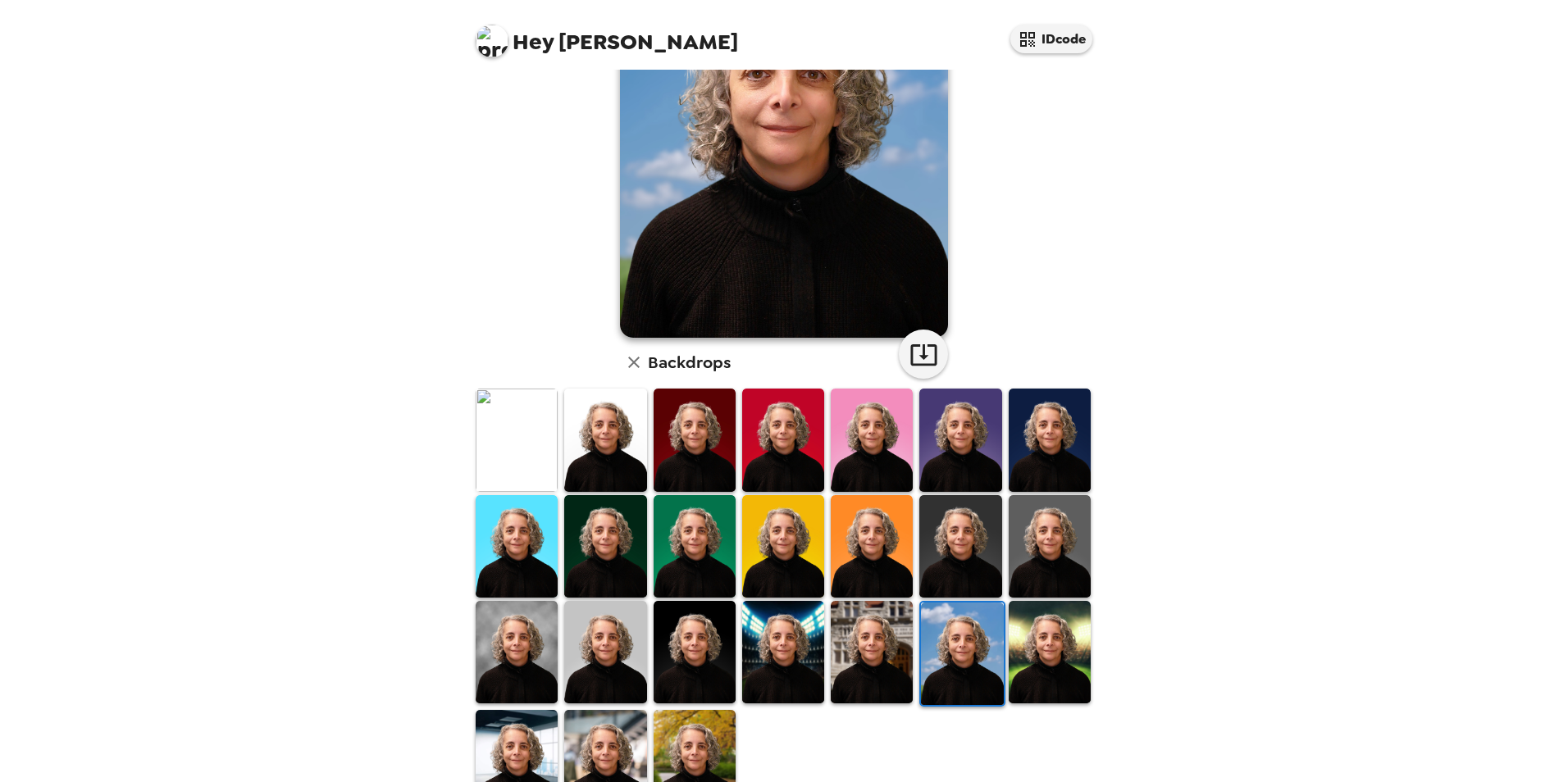
click at [1037, 684] on img at bounding box center [1049, 652] width 82 height 102
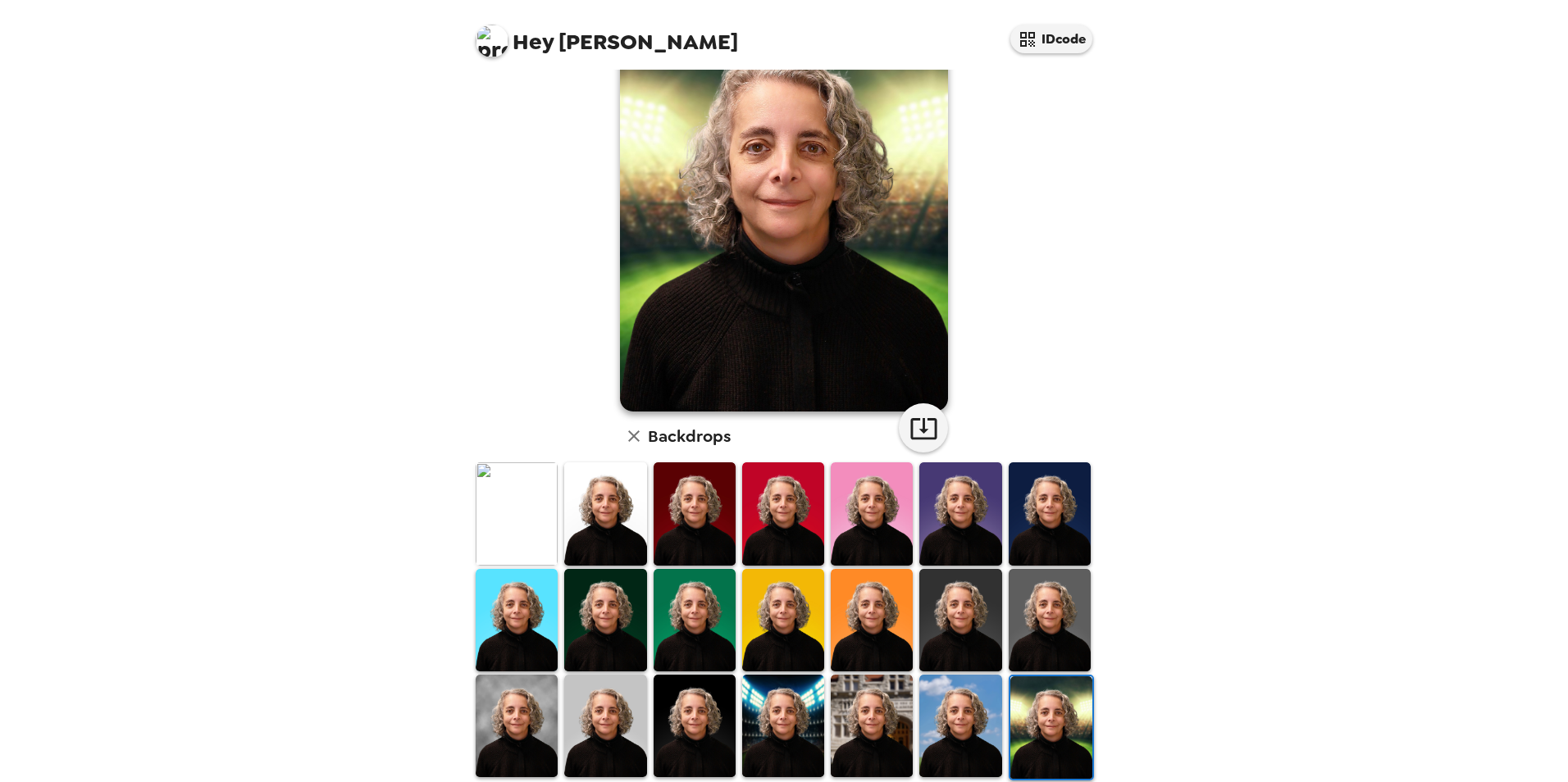
scroll to position [0, 0]
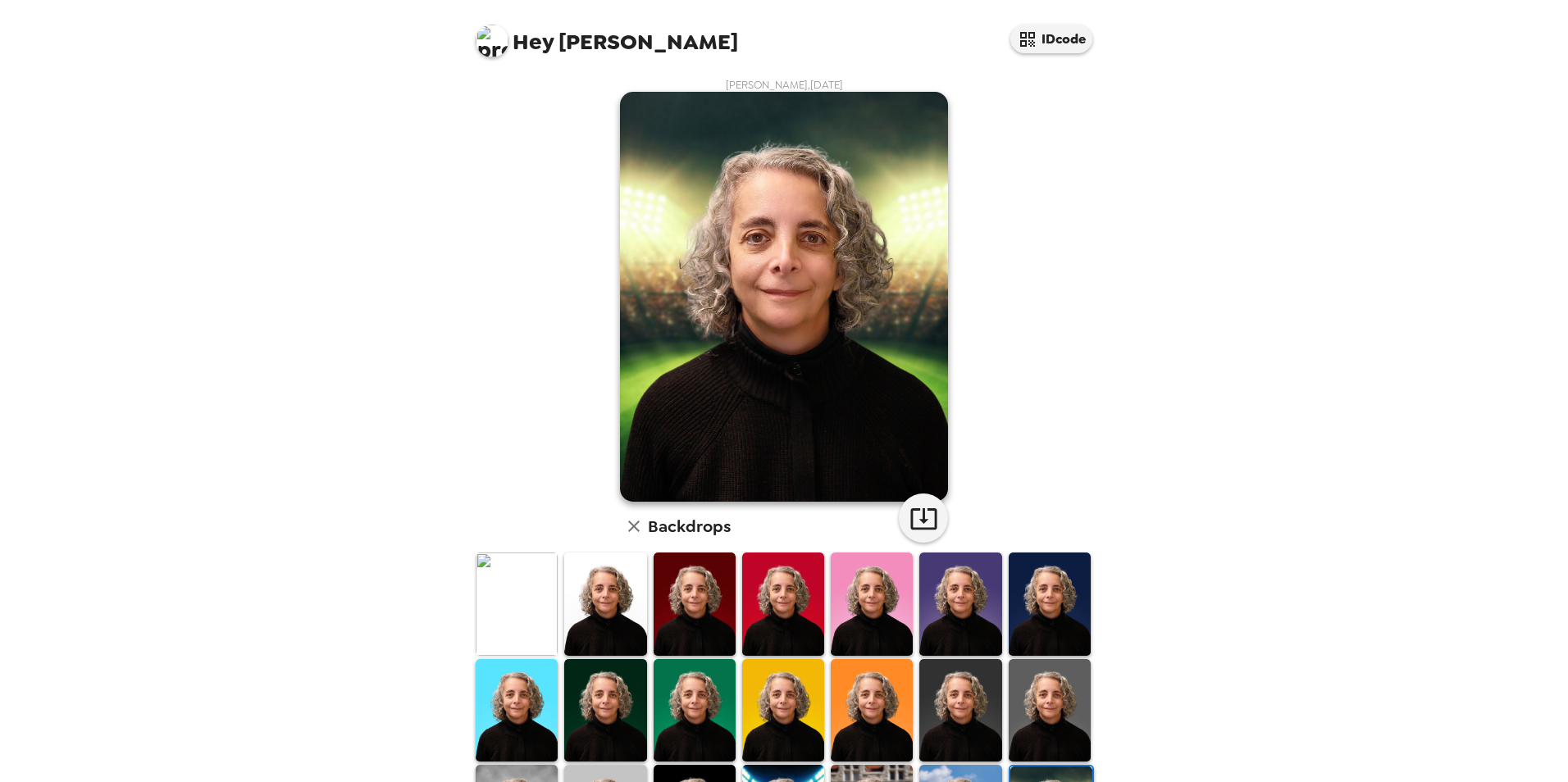
click at [539, 630] on img at bounding box center [516, 604] width 82 height 102
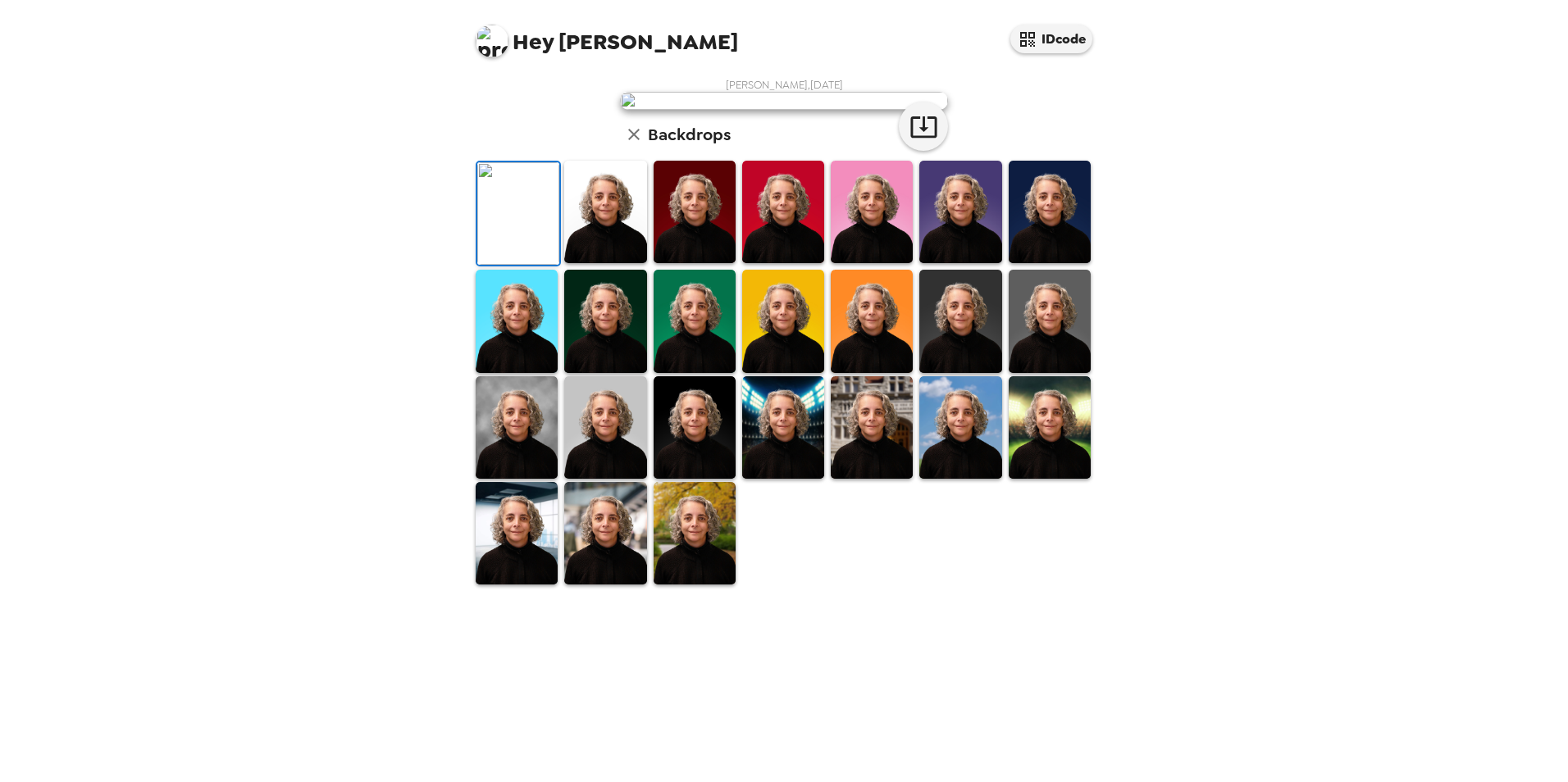
scroll to position [212, 0]
click at [591, 372] on img at bounding box center [604, 321] width 82 height 102
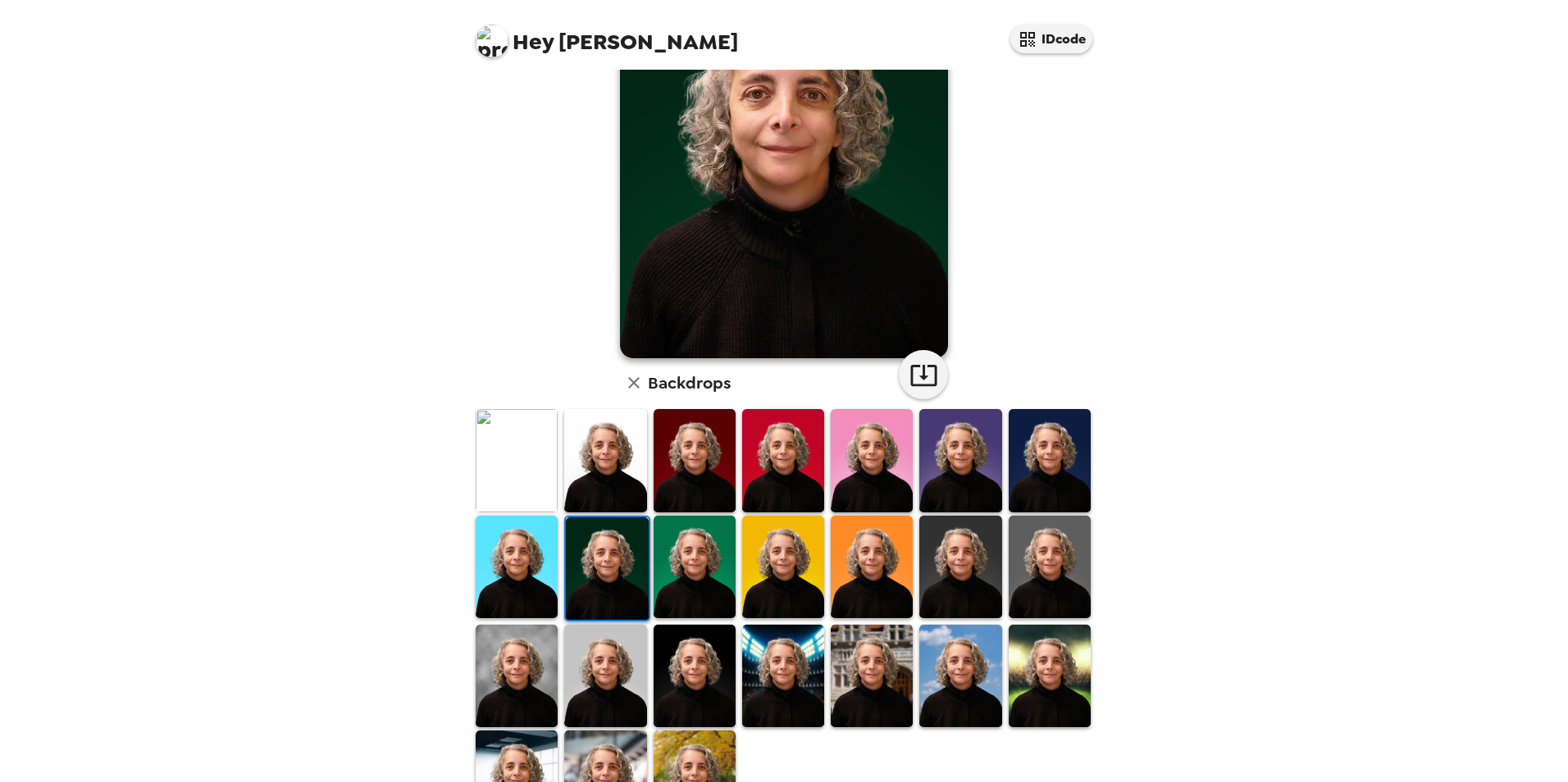
scroll to position [0, 0]
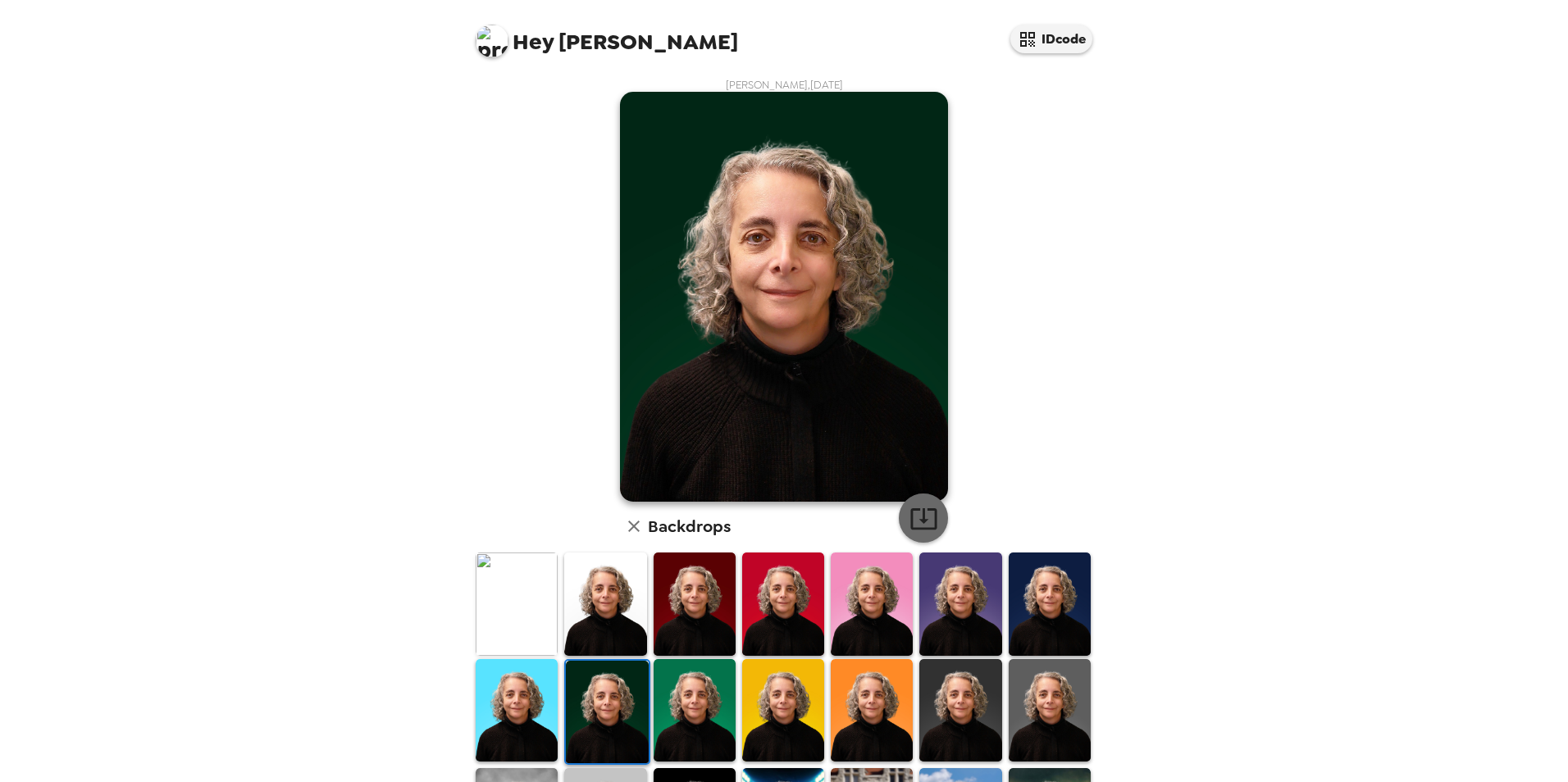
click at [924, 516] on icon "button" at bounding box center [924, 518] width 28 height 28
